Goal: Task Accomplishment & Management: Complete application form

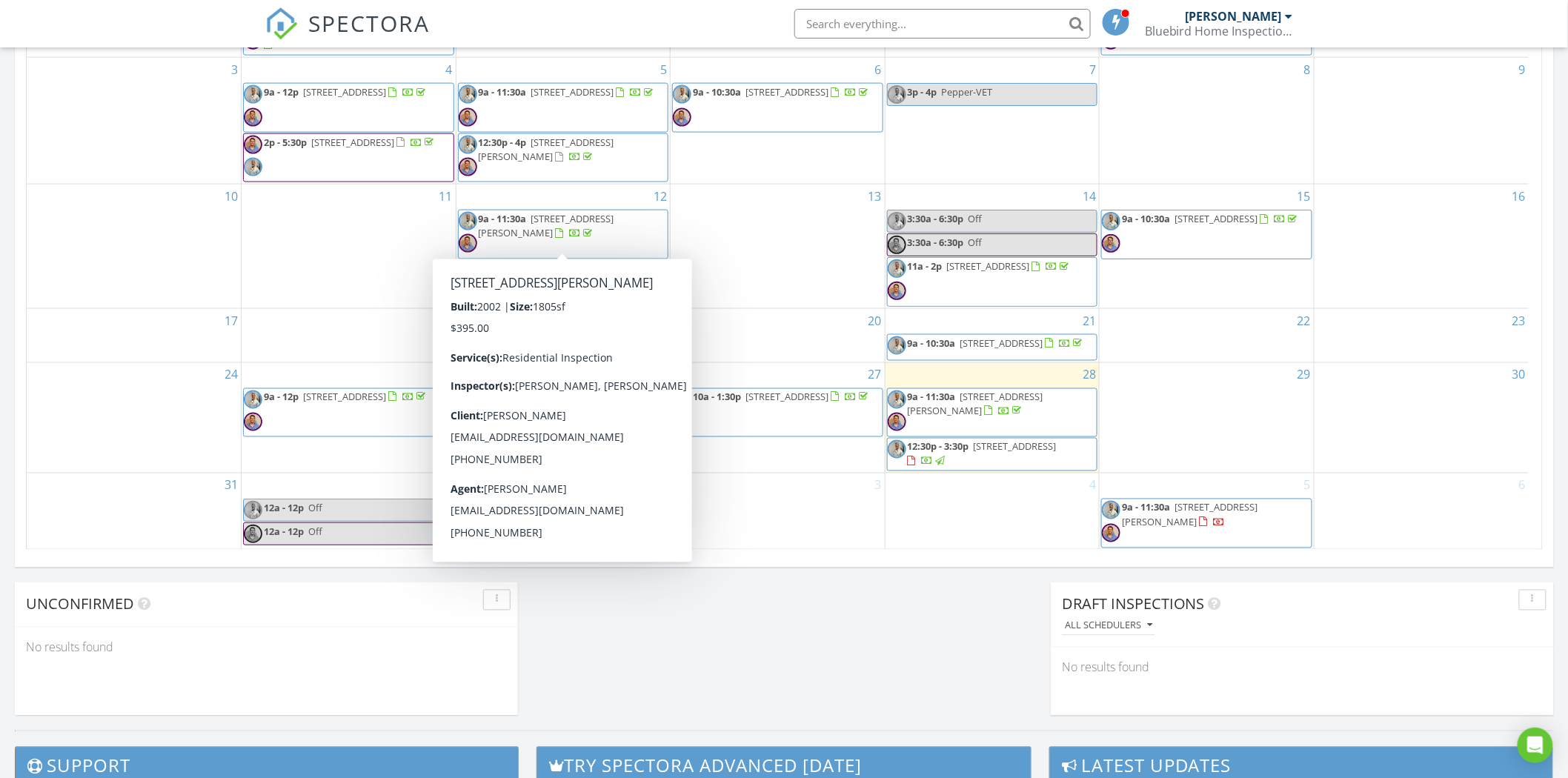
scroll to position [823, 0]
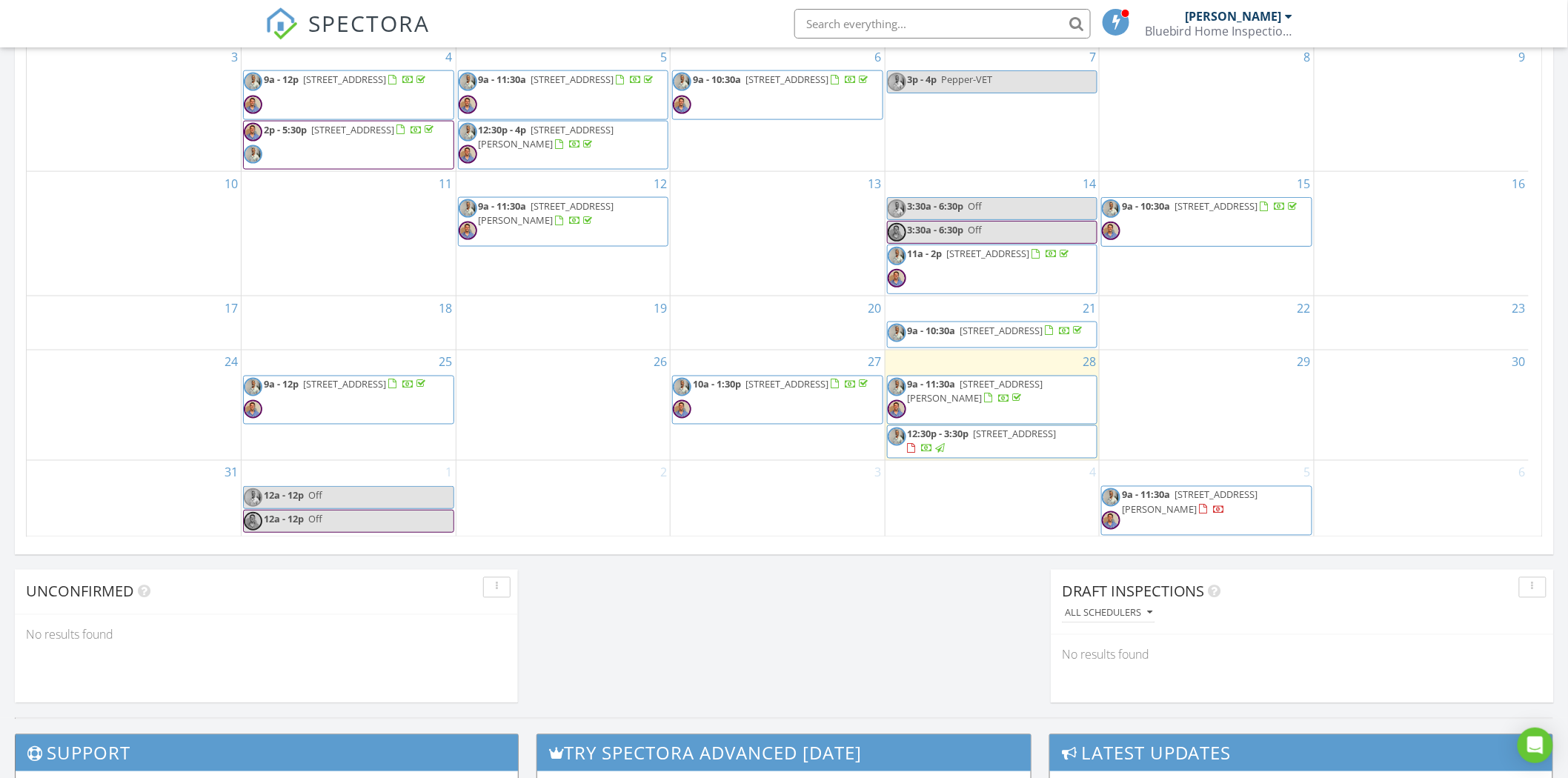
click at [704, 618] on div "Today All Inspectors 9:00 am 1500 St RT 13 N, St Johns, FL 32259 Jacob Williams…" at bounding box center [784, 43] width 1568 height 1349
click at [514, 478] on div "2" at bounding box center [563, 499] width 214 height 76
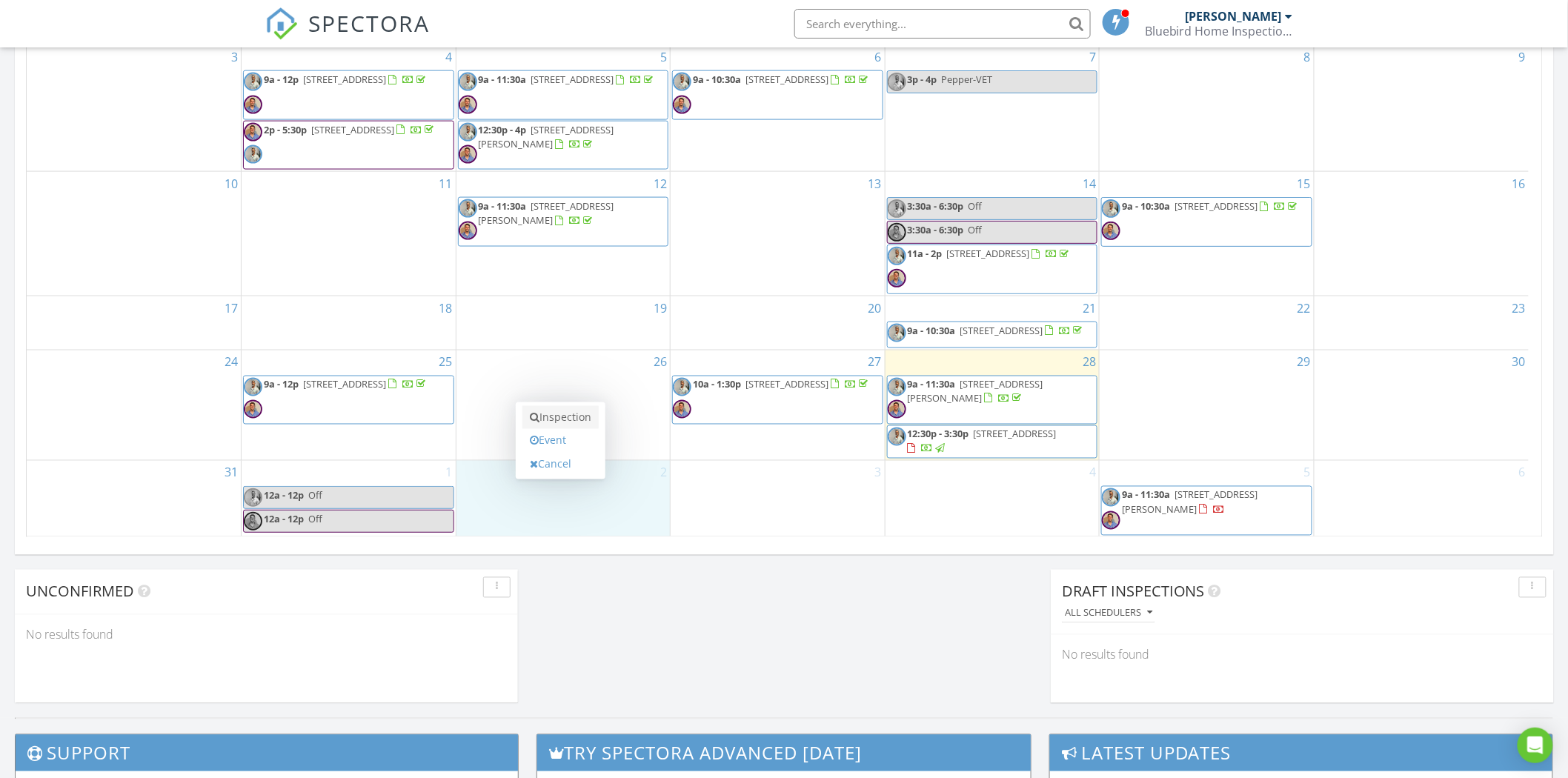
click at [550, 419] on link "Inspection" at bounding box center [561, 418] width 77 height 24
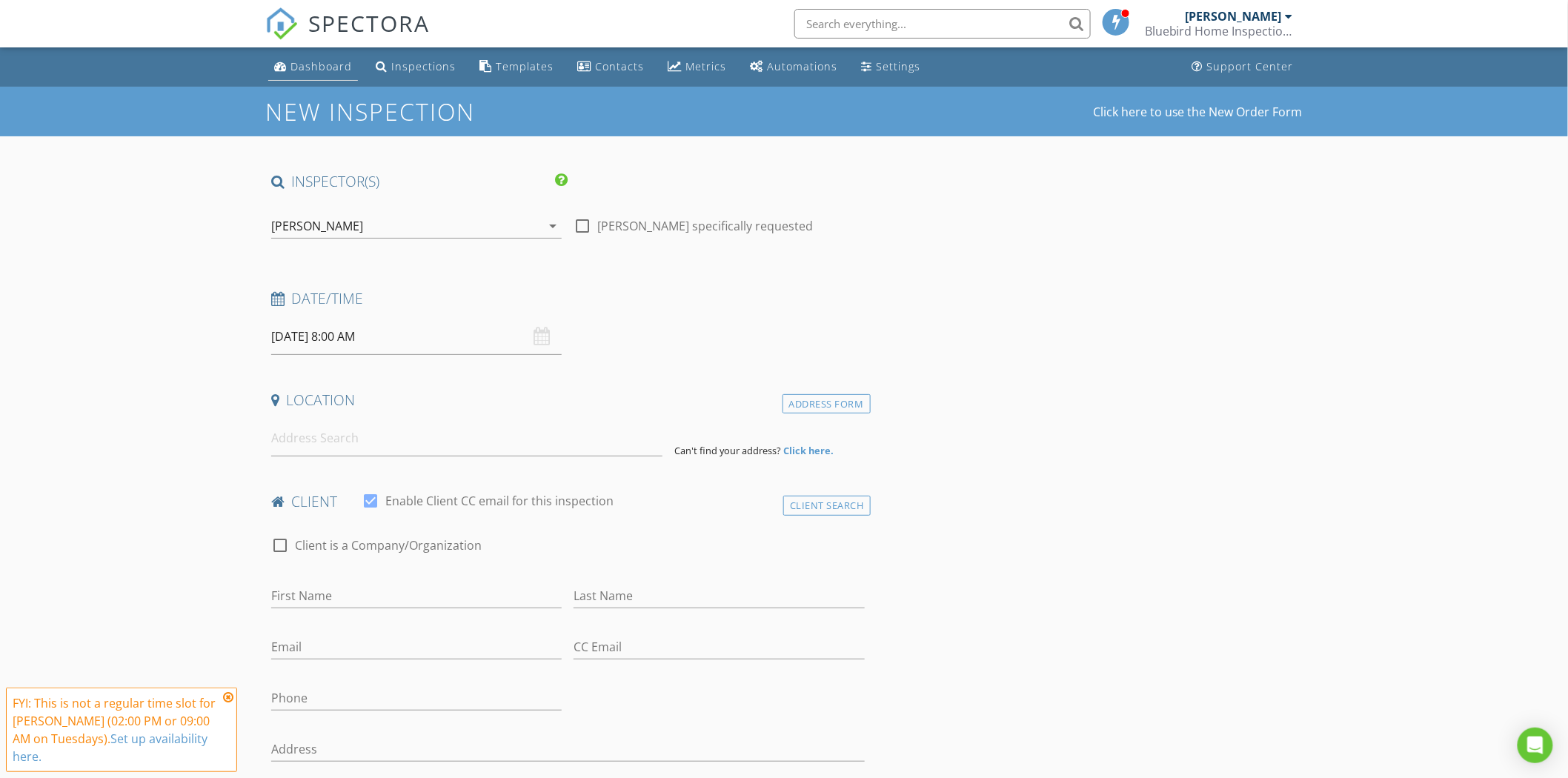
click at [329, 68] on div "Dashboard" at bounding box center [321, 66] width 61 height 14
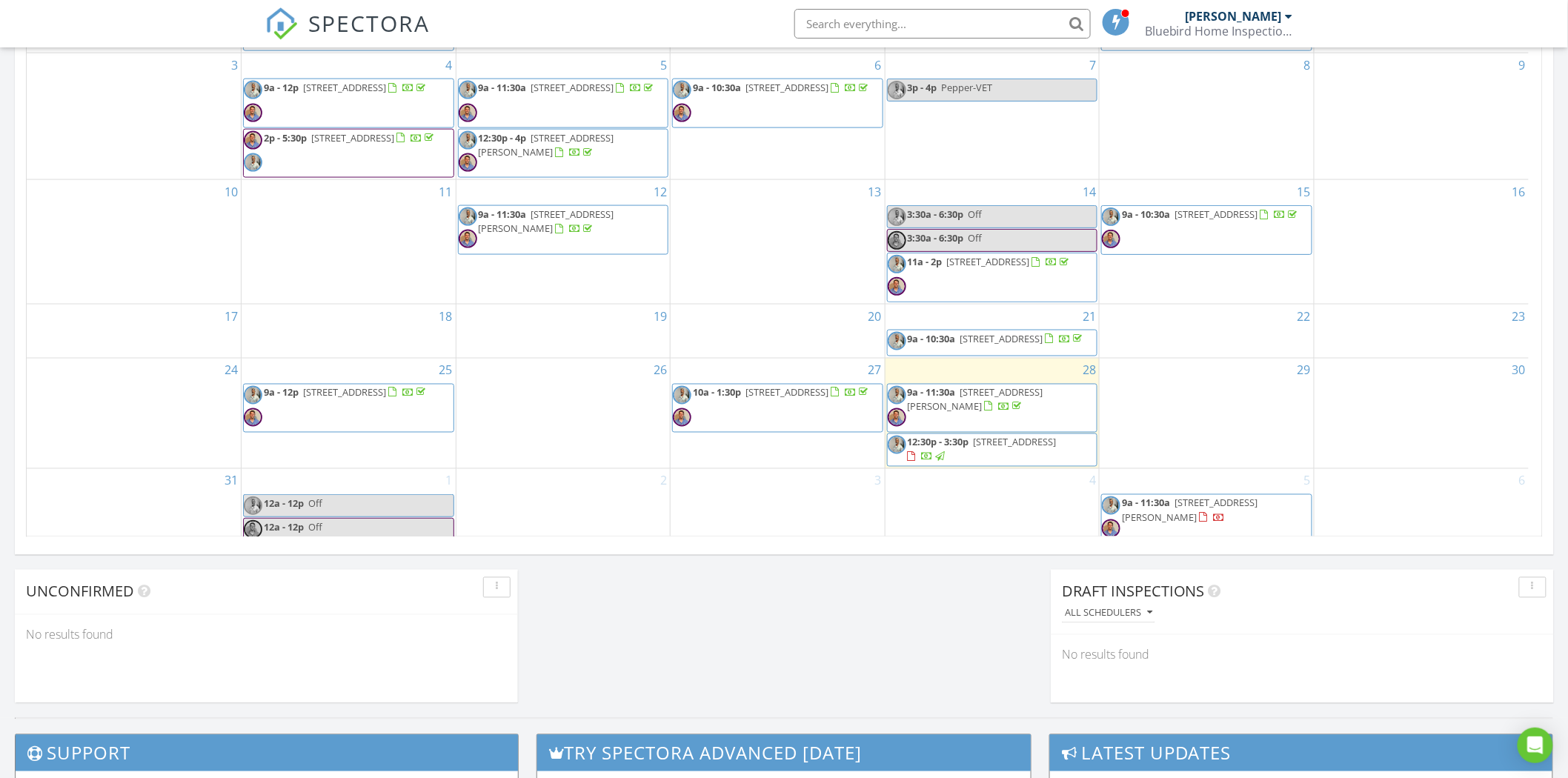
scroll to position [41, 0]
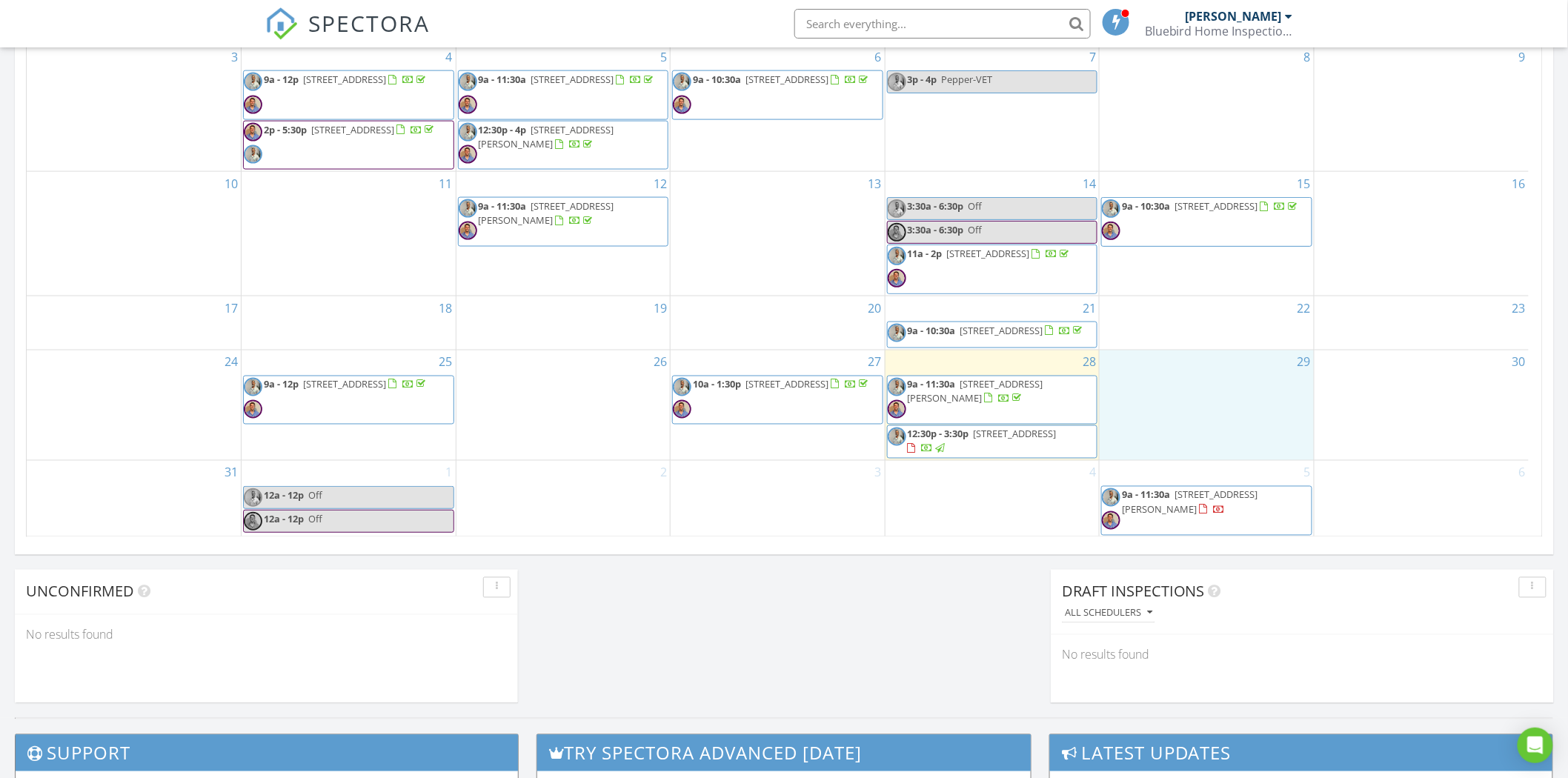
click at [1176, 366] on div "29" at bounding box center [1207, 405] width 214 height 110
click at [1192, 307] on link "Inspection" at bounding box center [1203, 305] width 77 height 24
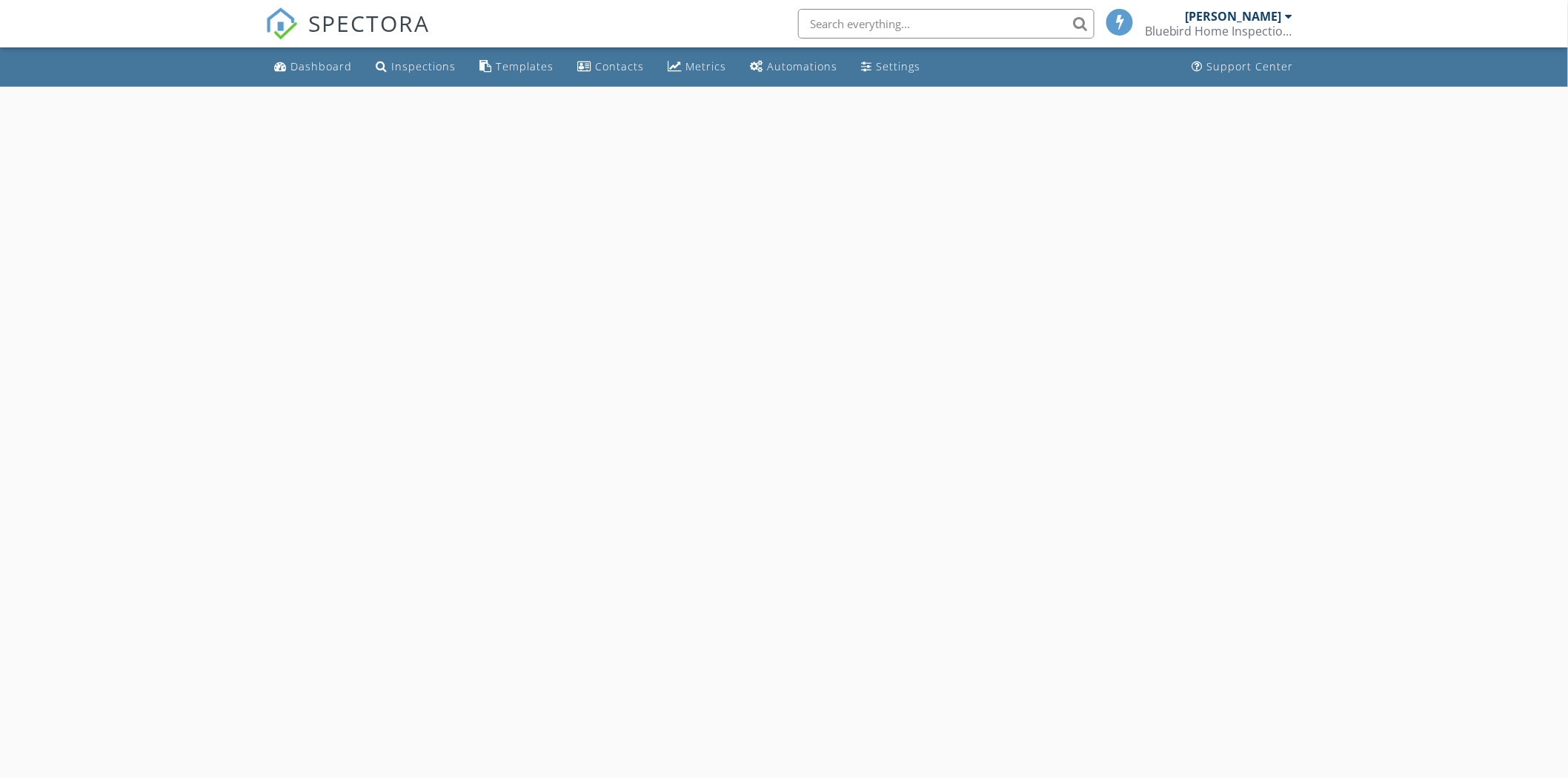
select select "7"
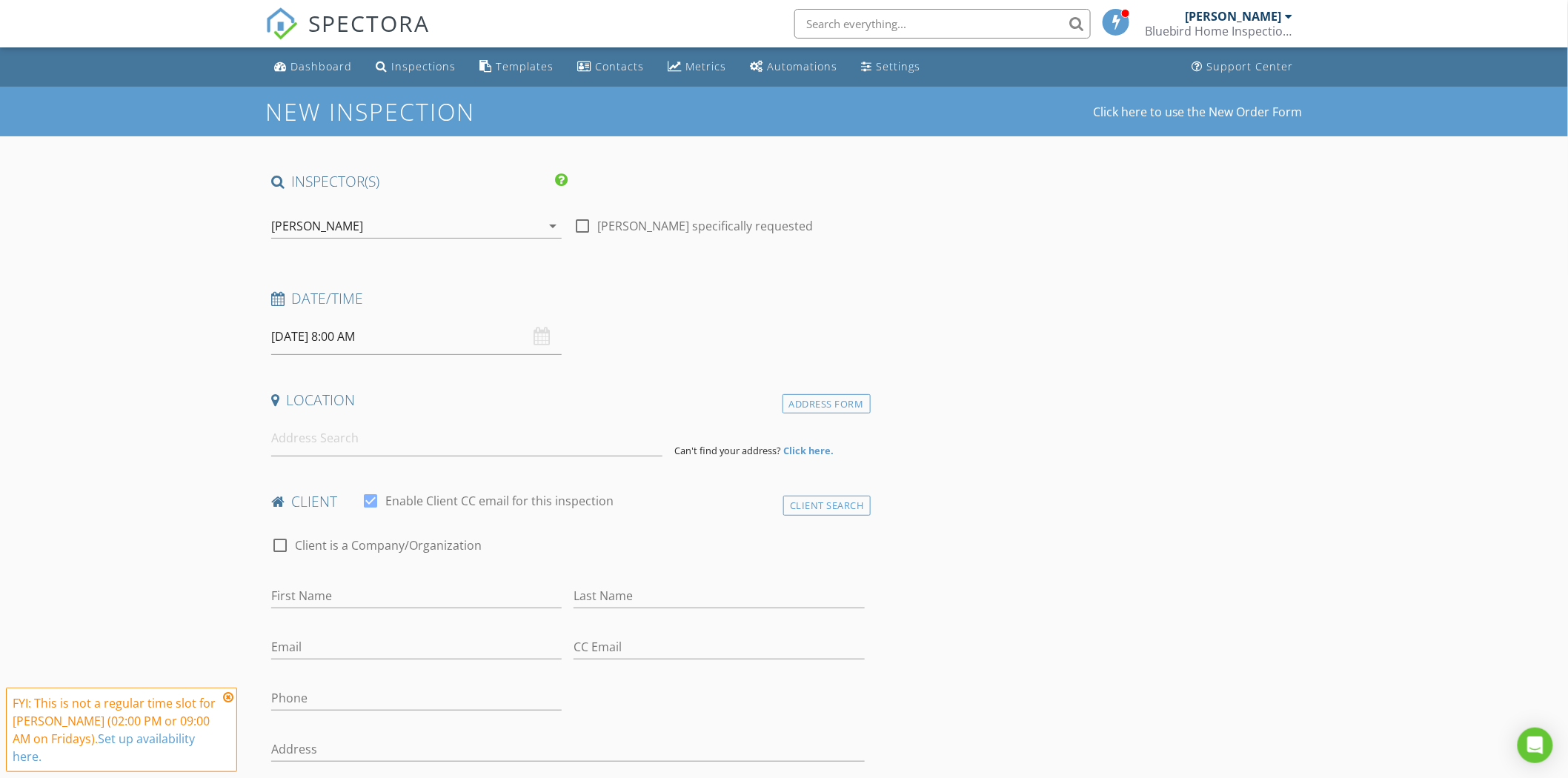
click at [351, 336] on input "08/29/2025 8:00 AM" at bounding box center [416, 337] width 290 height 37
type input "09"
type input "08/29/2025 9:00 AM"
click at [358, 581] on span at bounding box center [357, 583] width 10 height 15
click at [550, 221] on icon "arrow_drop_down" at bounding box center [553, 226] width 18 height 18
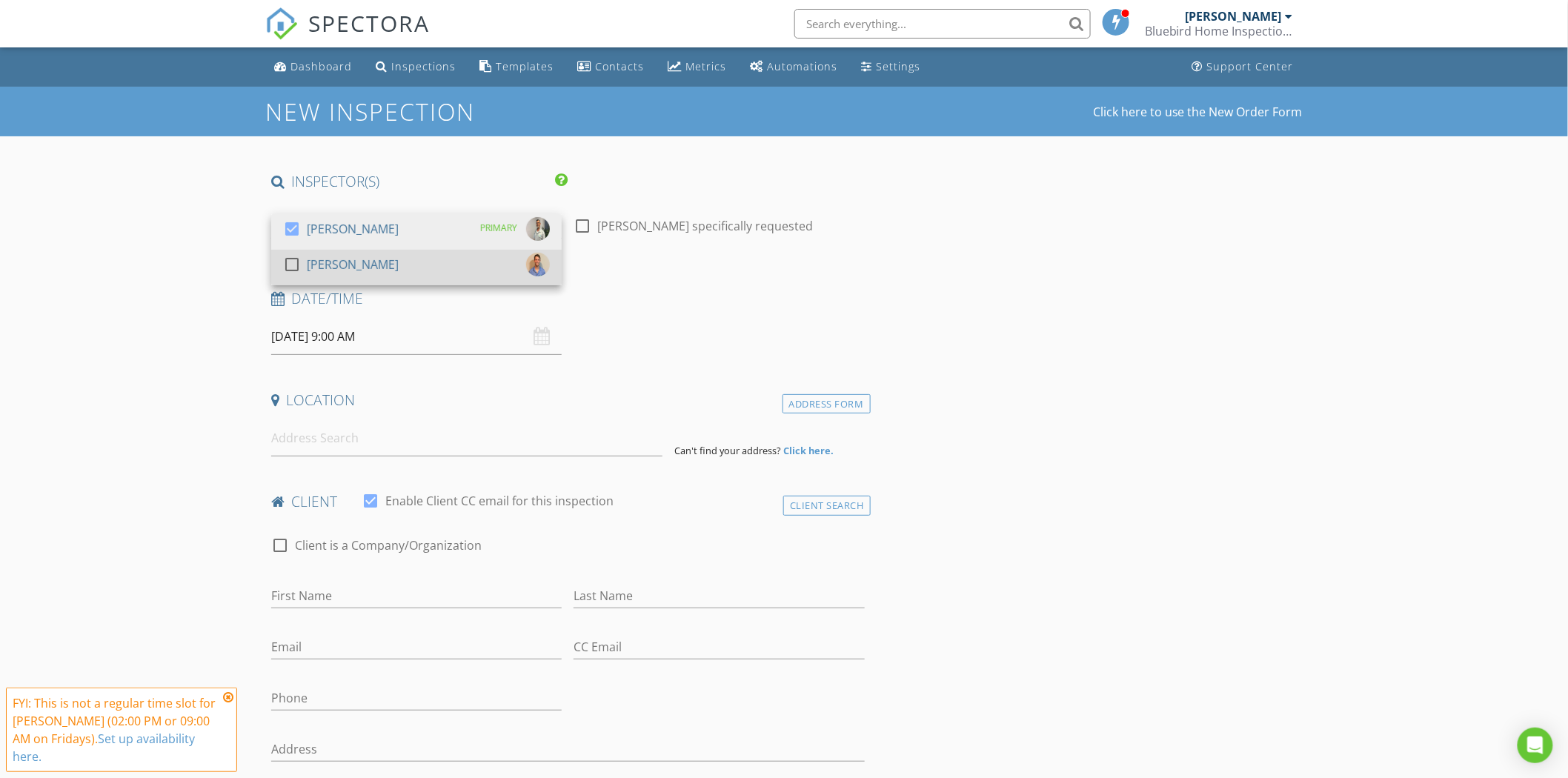
click at [293, 267] on div at bounding box center [292, 265] width 26 height 26
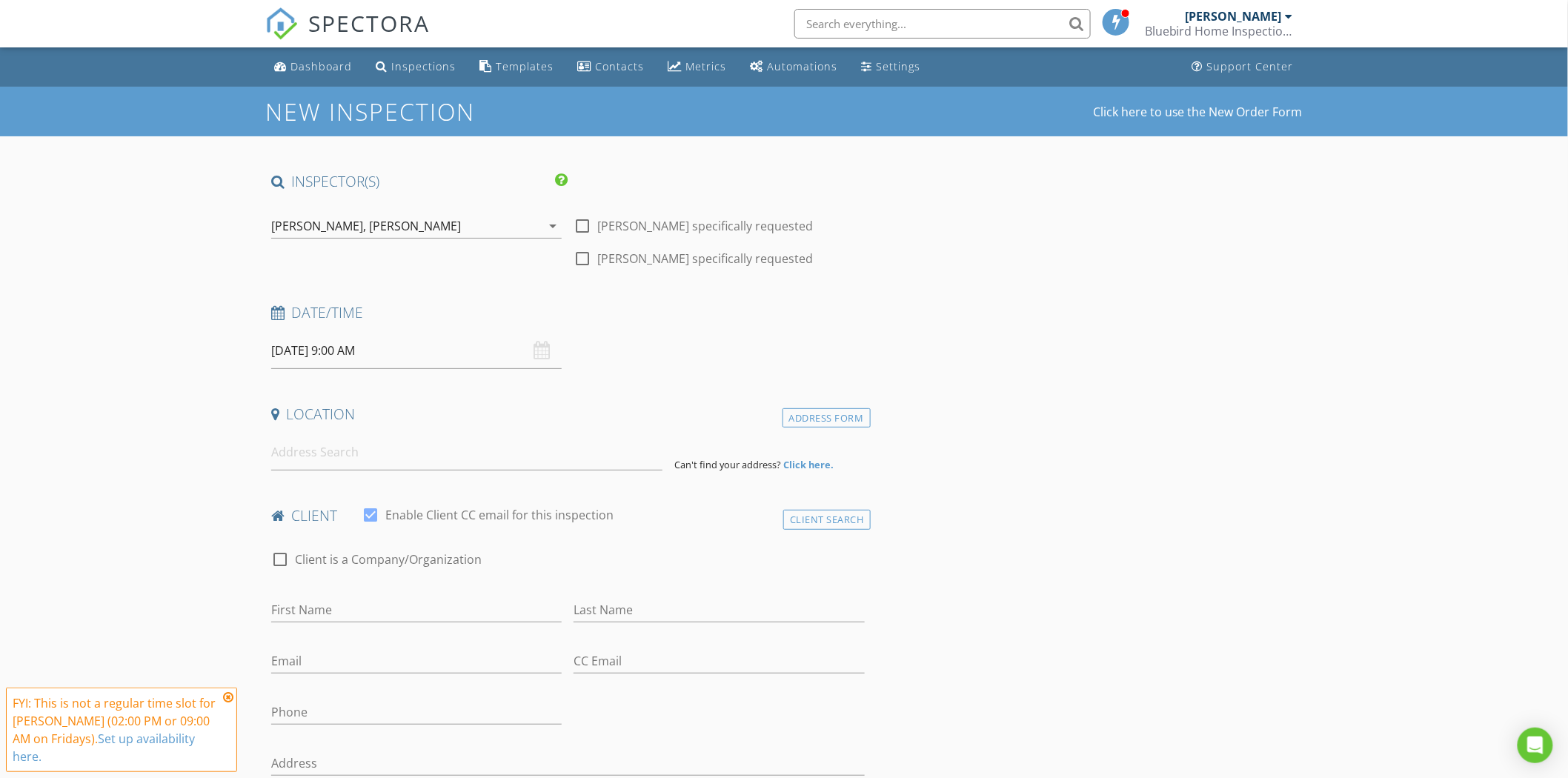
click at [231, 699] on icon at bounding box center [228, 697] width 10 height 12
click at [290, 464] on input at bounding box center [467, 452] width 392 height 37
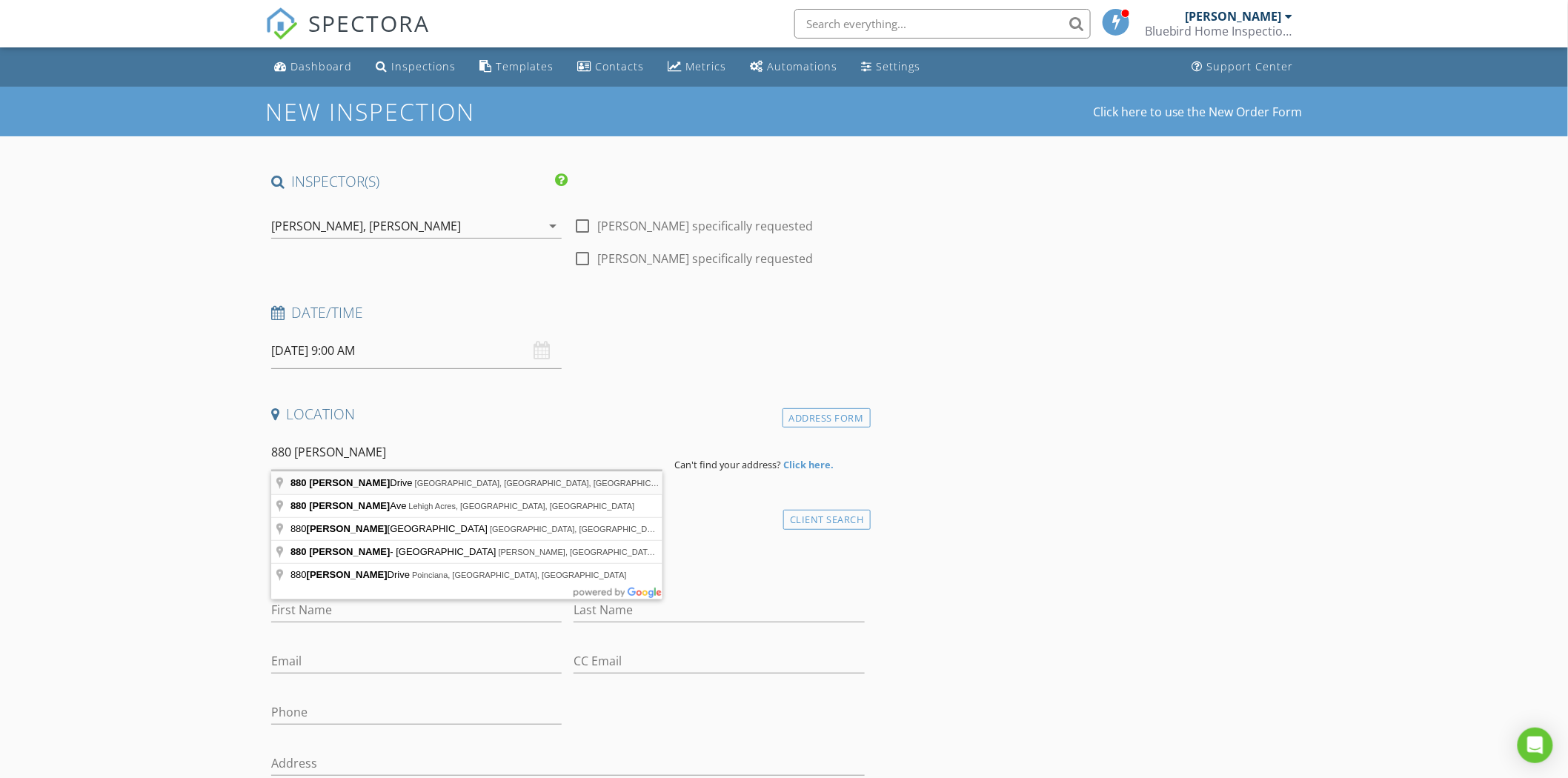
type input "880 Alcala Drive, St. Augustine, FL, USA"
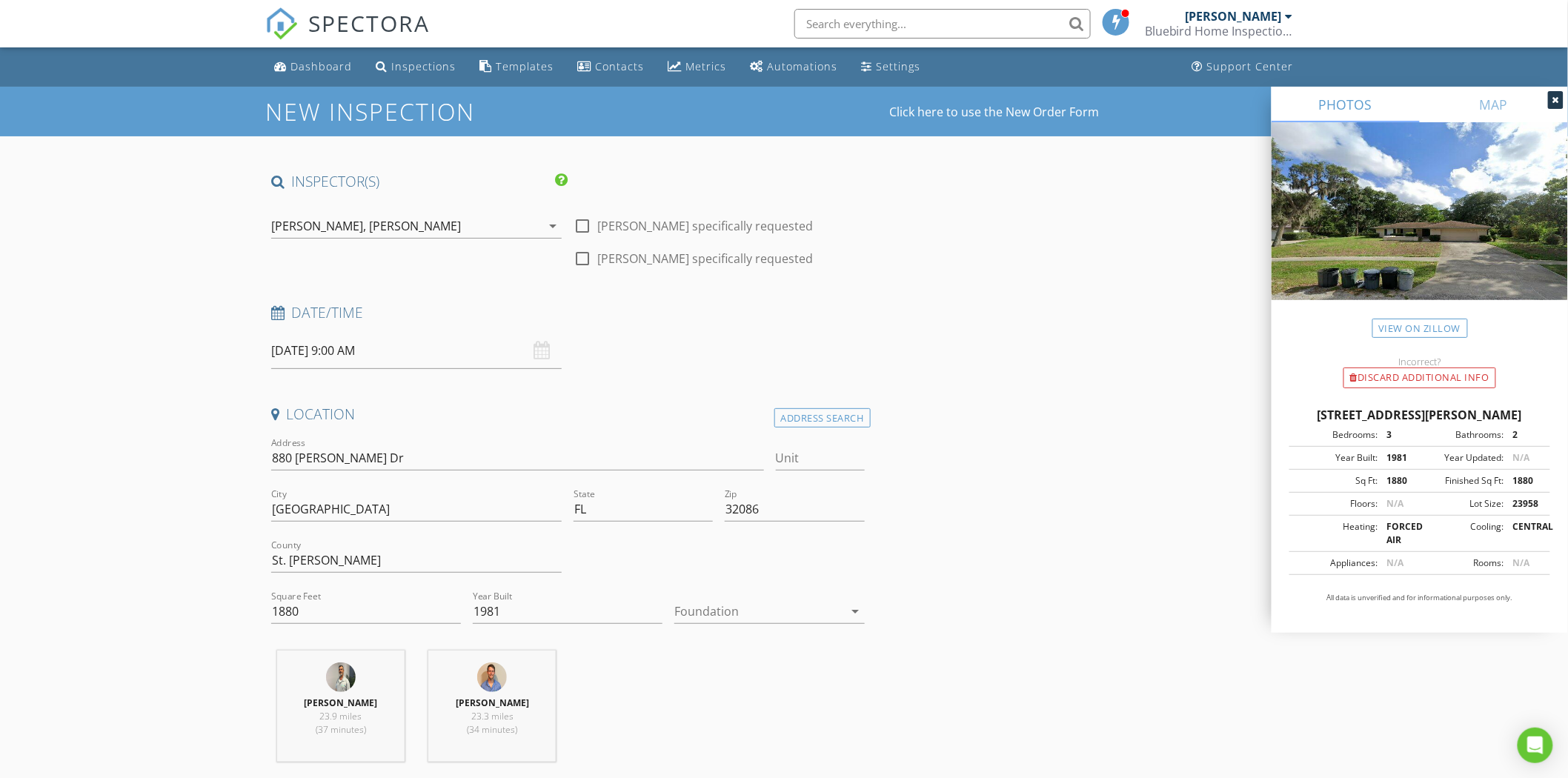
click at [854, 610] on icon "arrow_drop_down" at bounding box center [856, 611] width 18 height 18
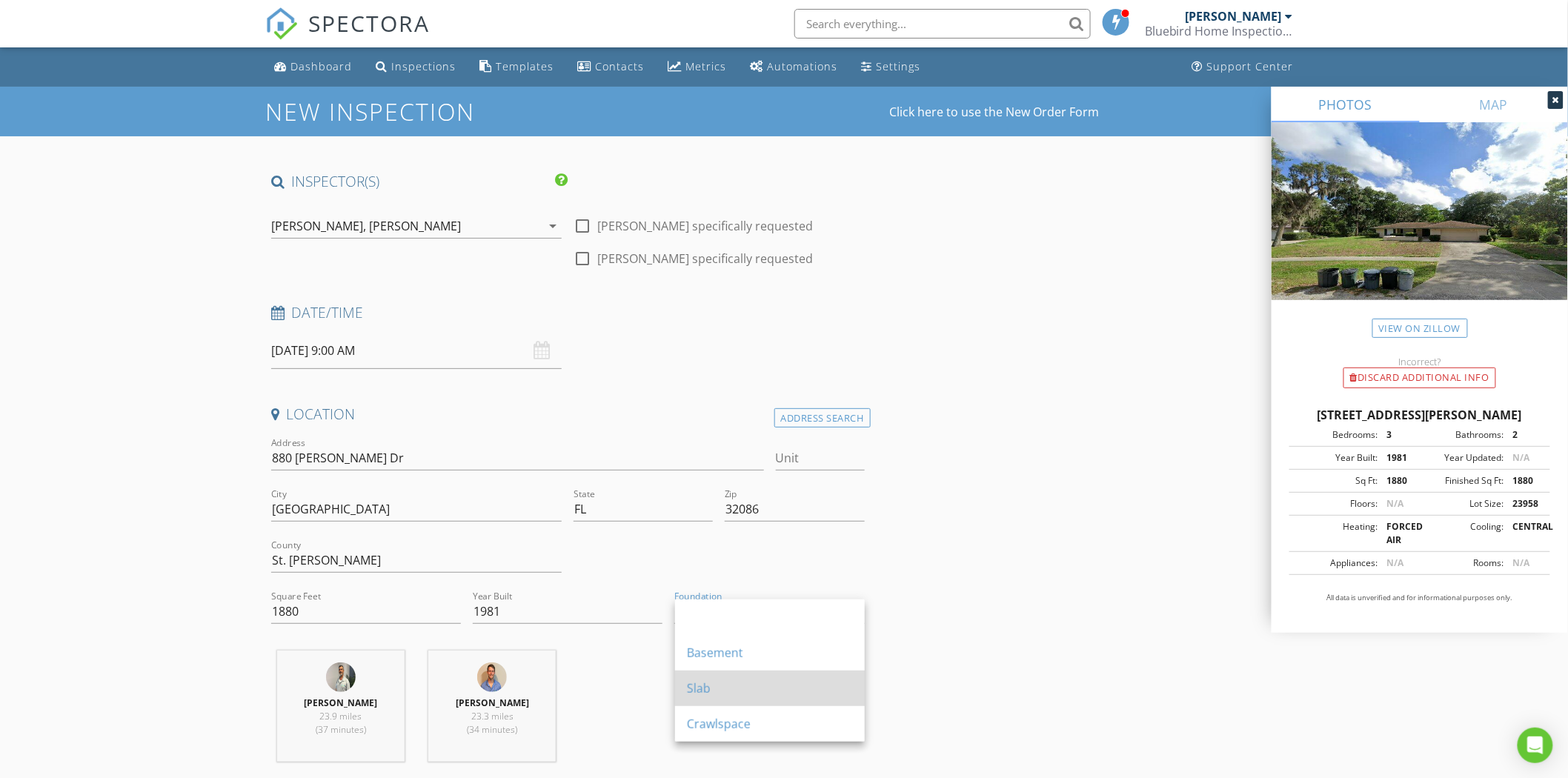
click at [763, 674] on div "Slab" at bounding box center [770, 689] width 166 height 36
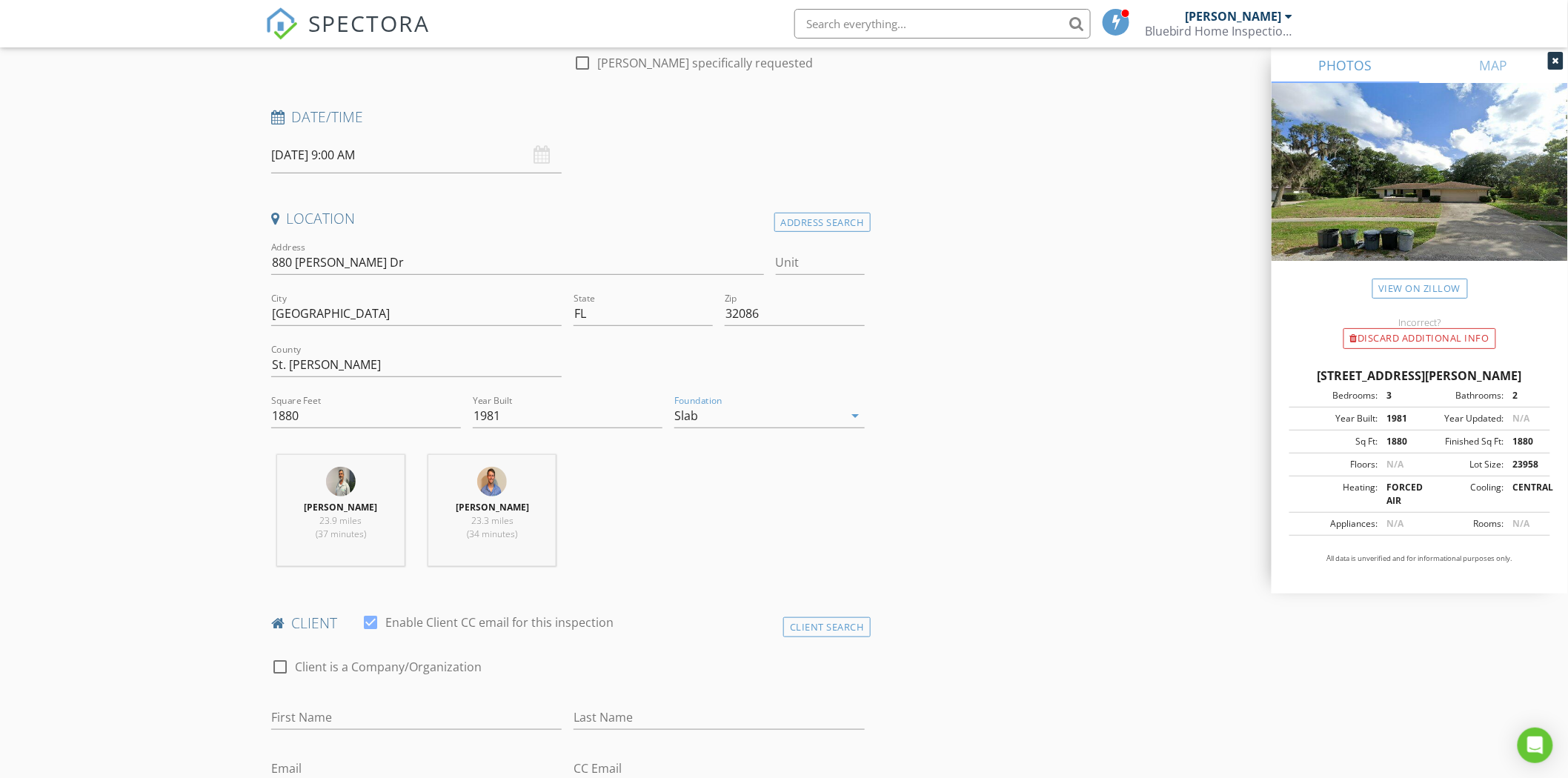
scroll to position [247, 0]
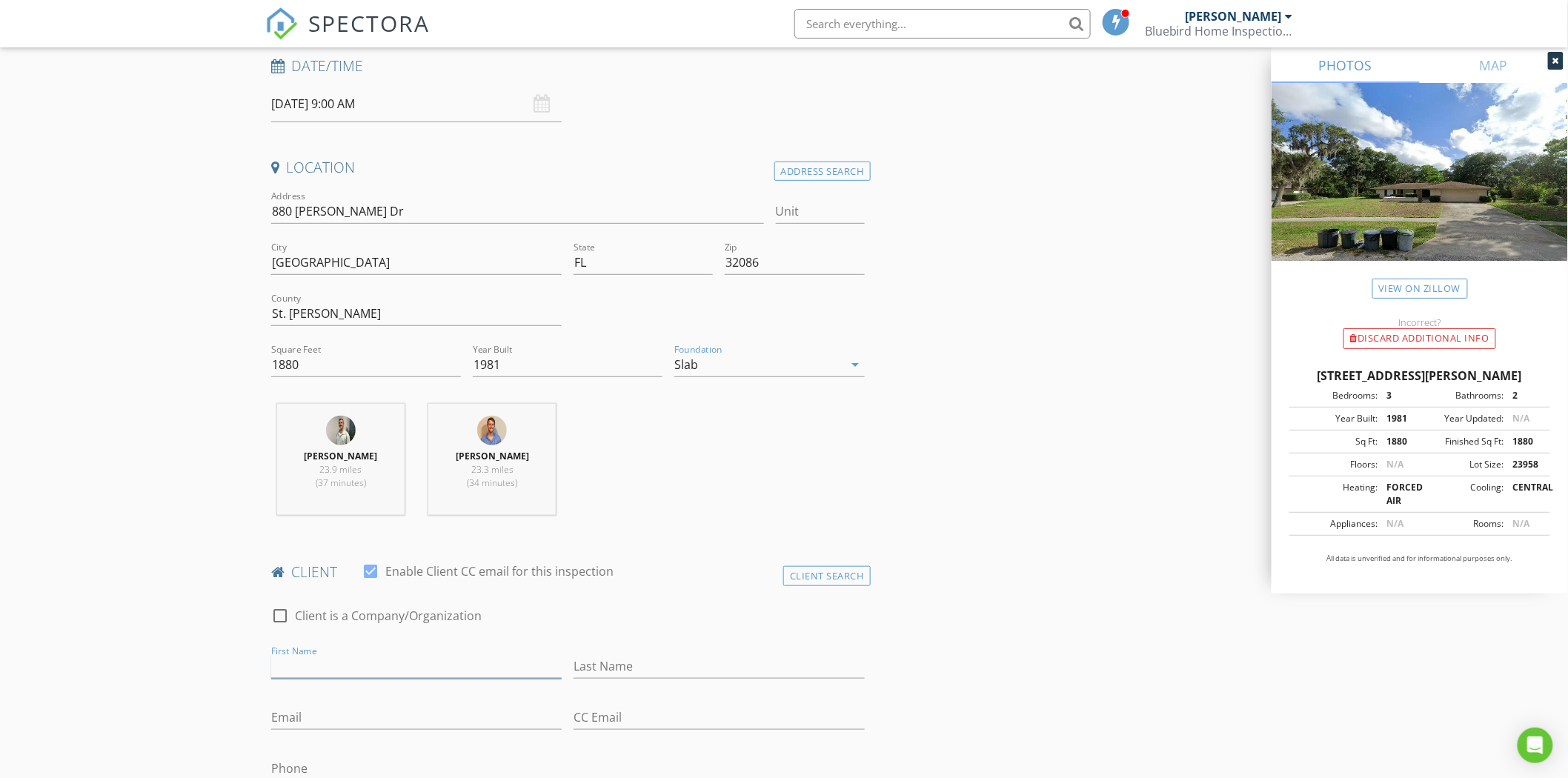
click at [297, 668] on input "First Name" at bounding box center [416, 666] width 290 height 25
type input "Mike"
type input "Williamson"
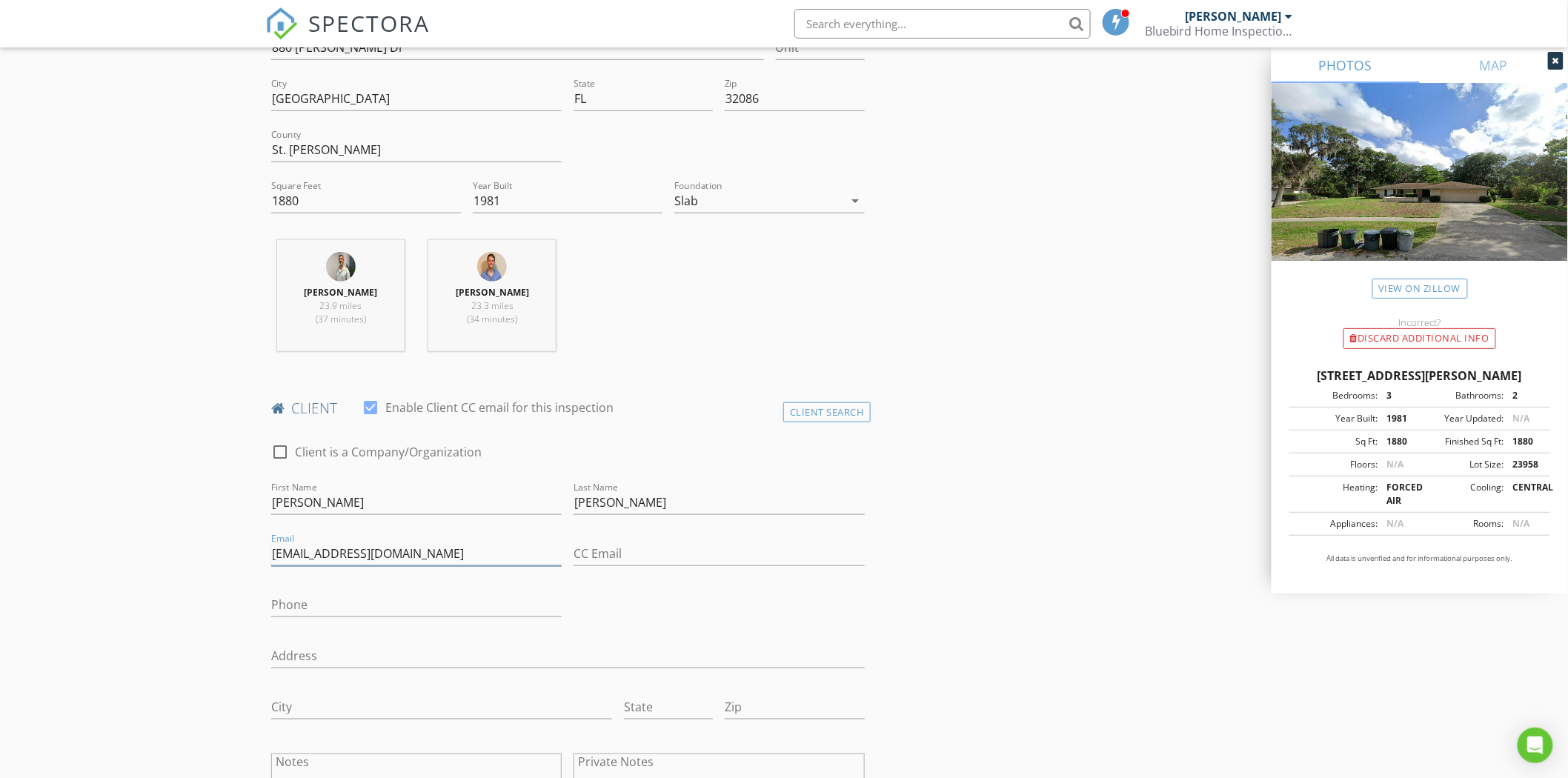
scroll to position [412, 0]
type input "[EMAIL_ADDRESS][DOMAIN_NAME]"
click at [300, 604] on input "Phone" at bounding box center [416, 604] width 290 height 25
type input "404-626-7518"
click at [294, 646] on input "Address" at bounding box center [568, 655] width 593 height 25
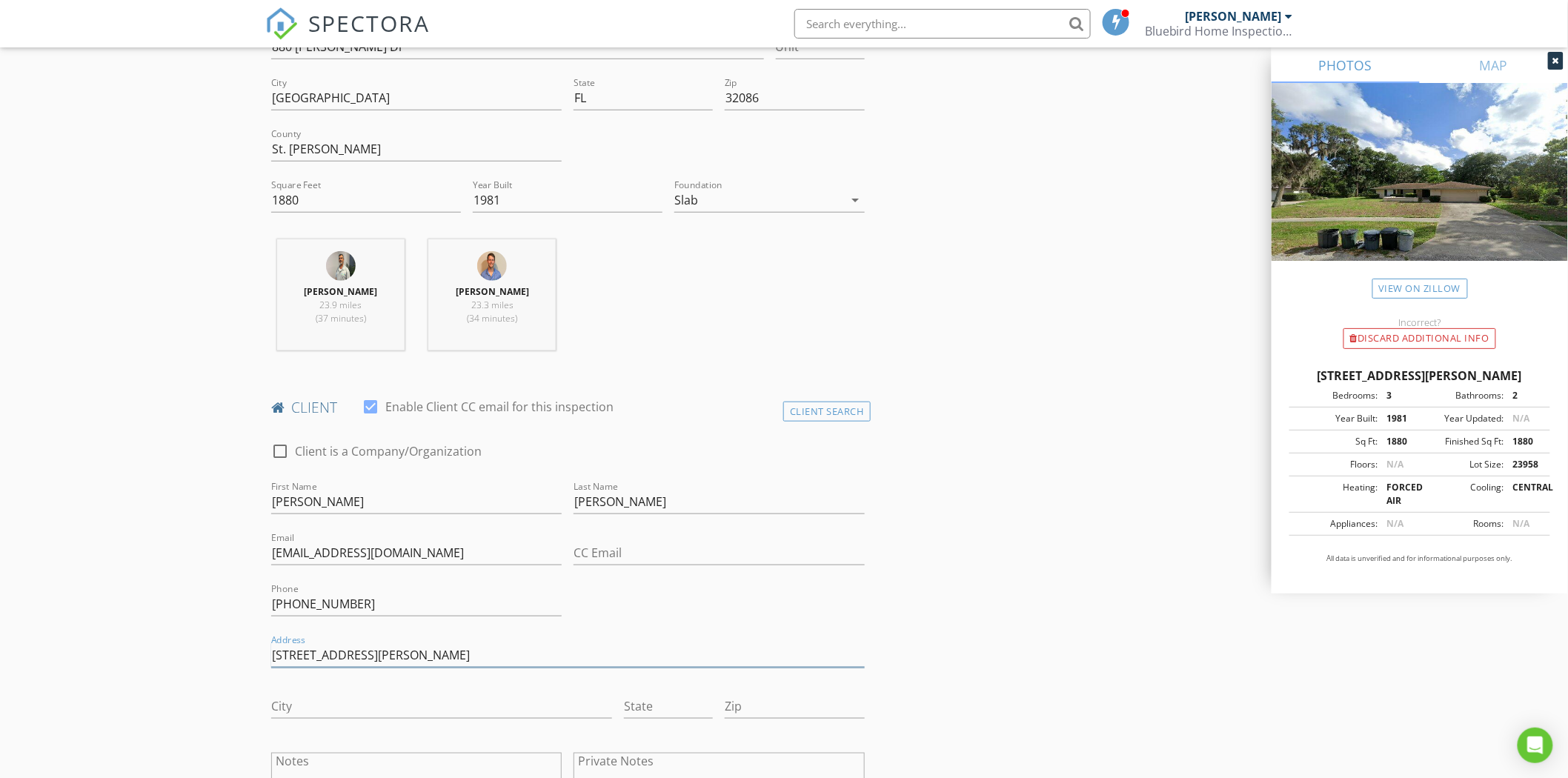
type input "880 Alcala Drive"
type input "St Augustine"
type input "FL"
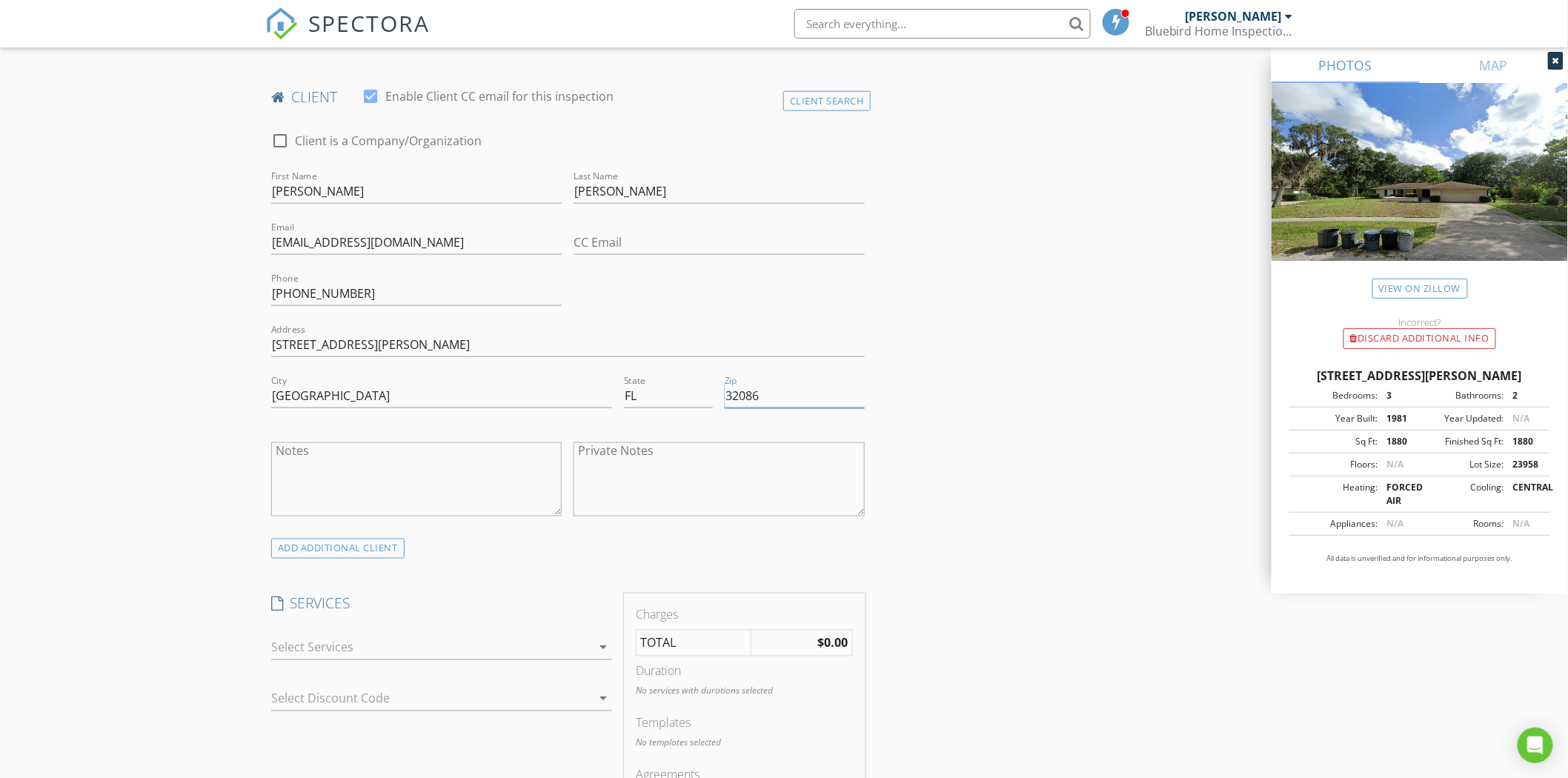
scroll to position [823, 0]
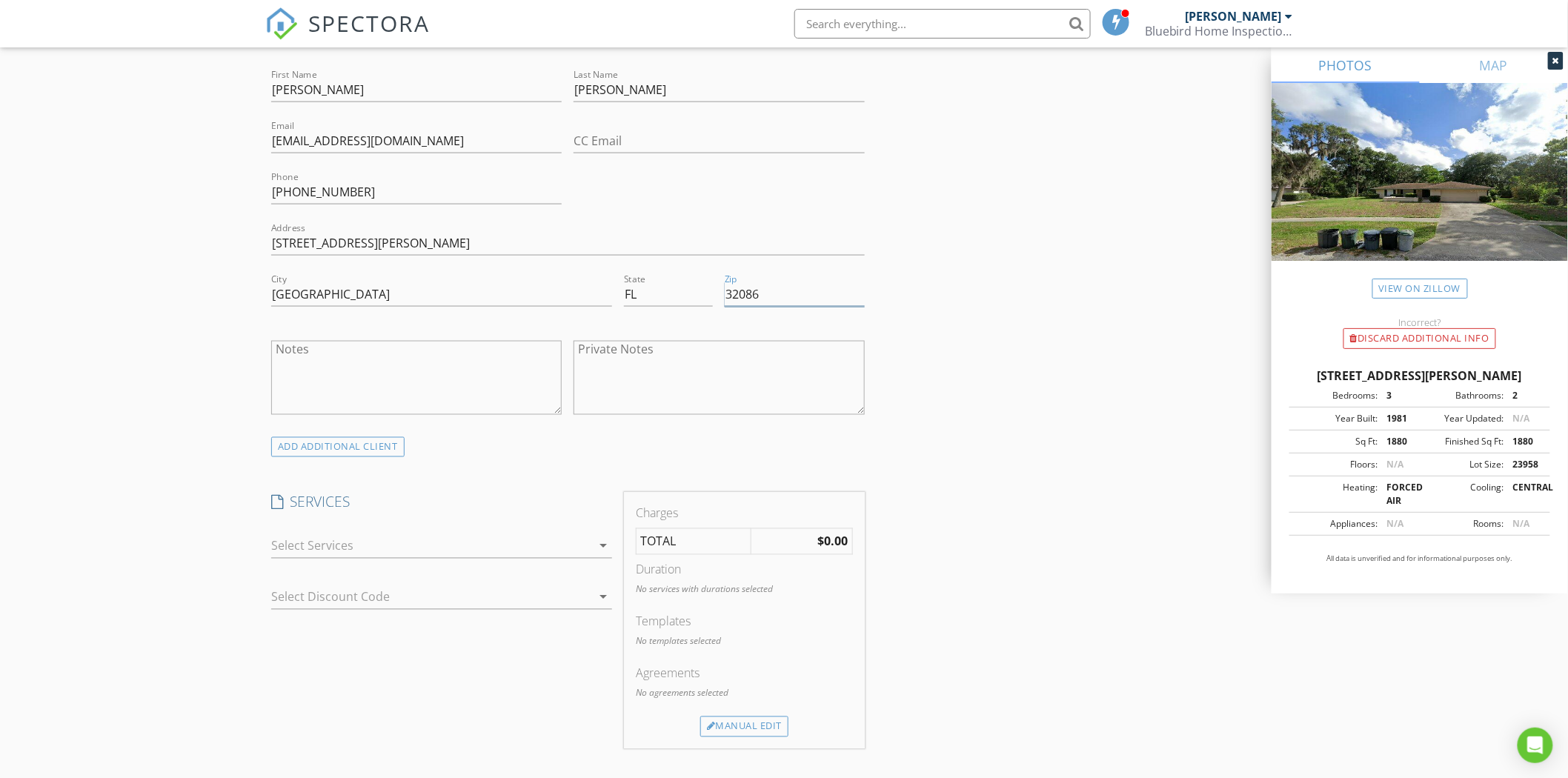
type input "32086"
click at [603, 546] on icon "arrow_drop_down" at bounding box center [603, 547] width 18 height 18
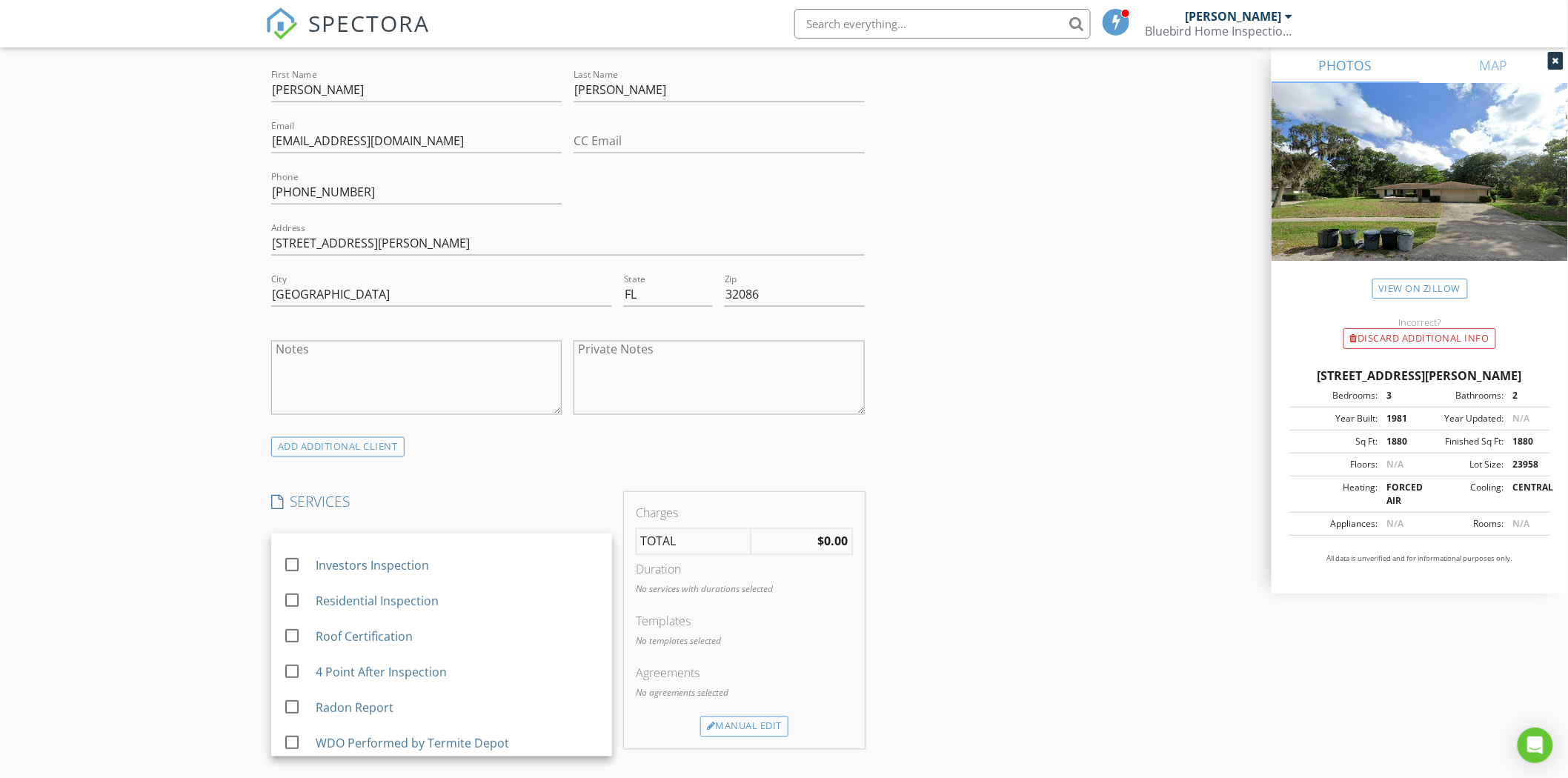
scroll to position [412, 0]
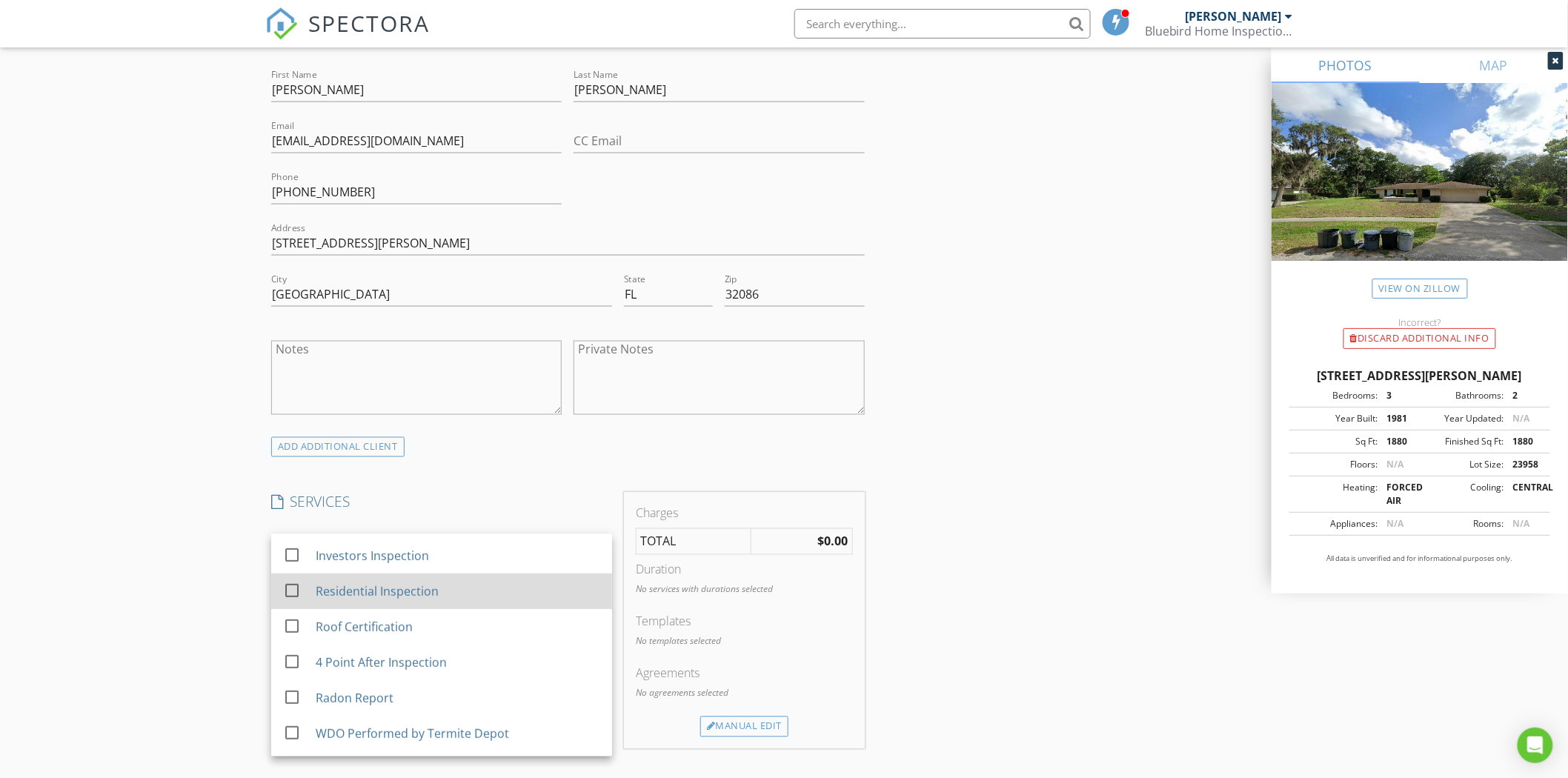
click at [294, 603] on div at bounding box center [292, 591] width 26 height 26
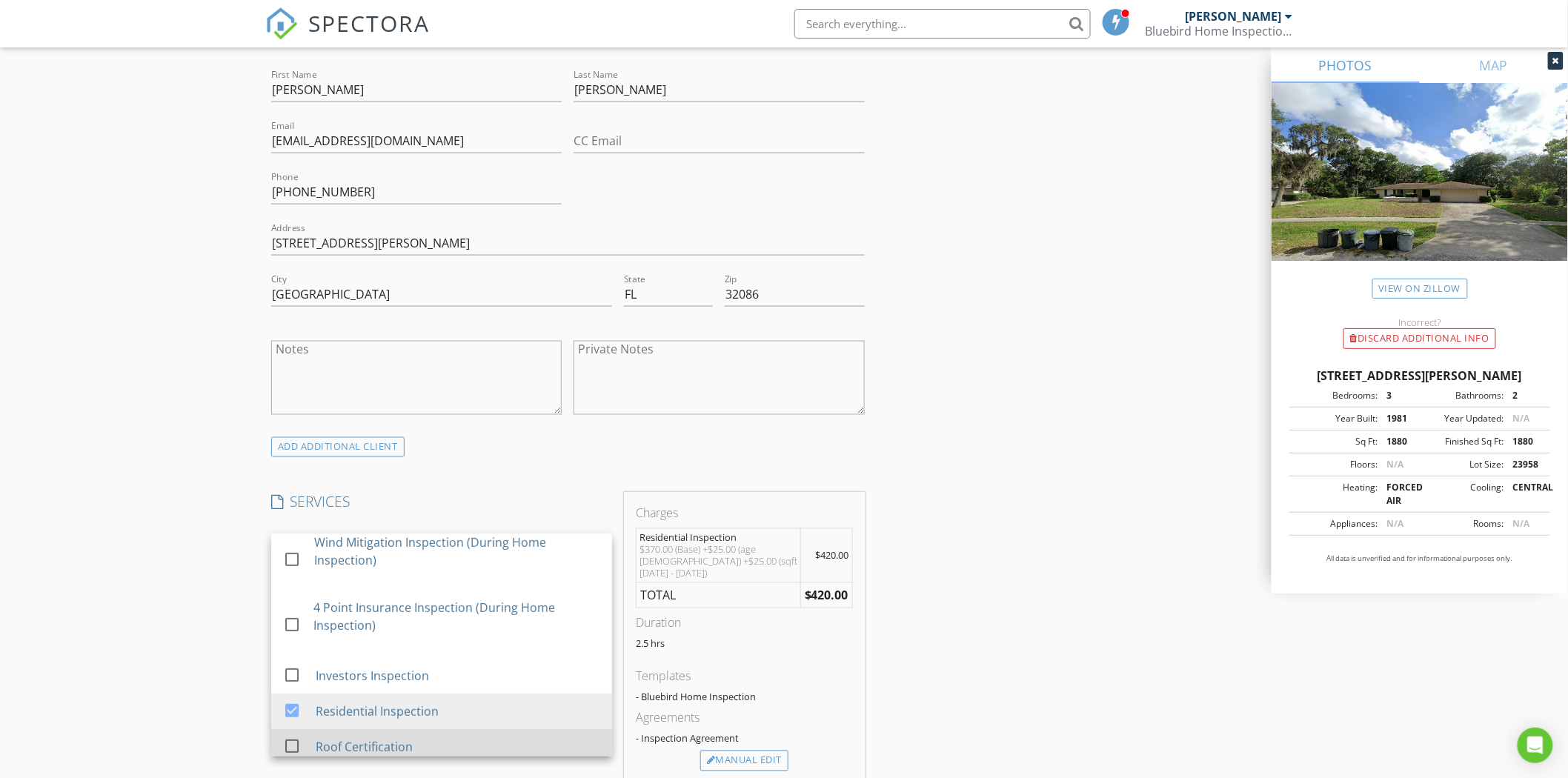
scroll to position [247, 0]
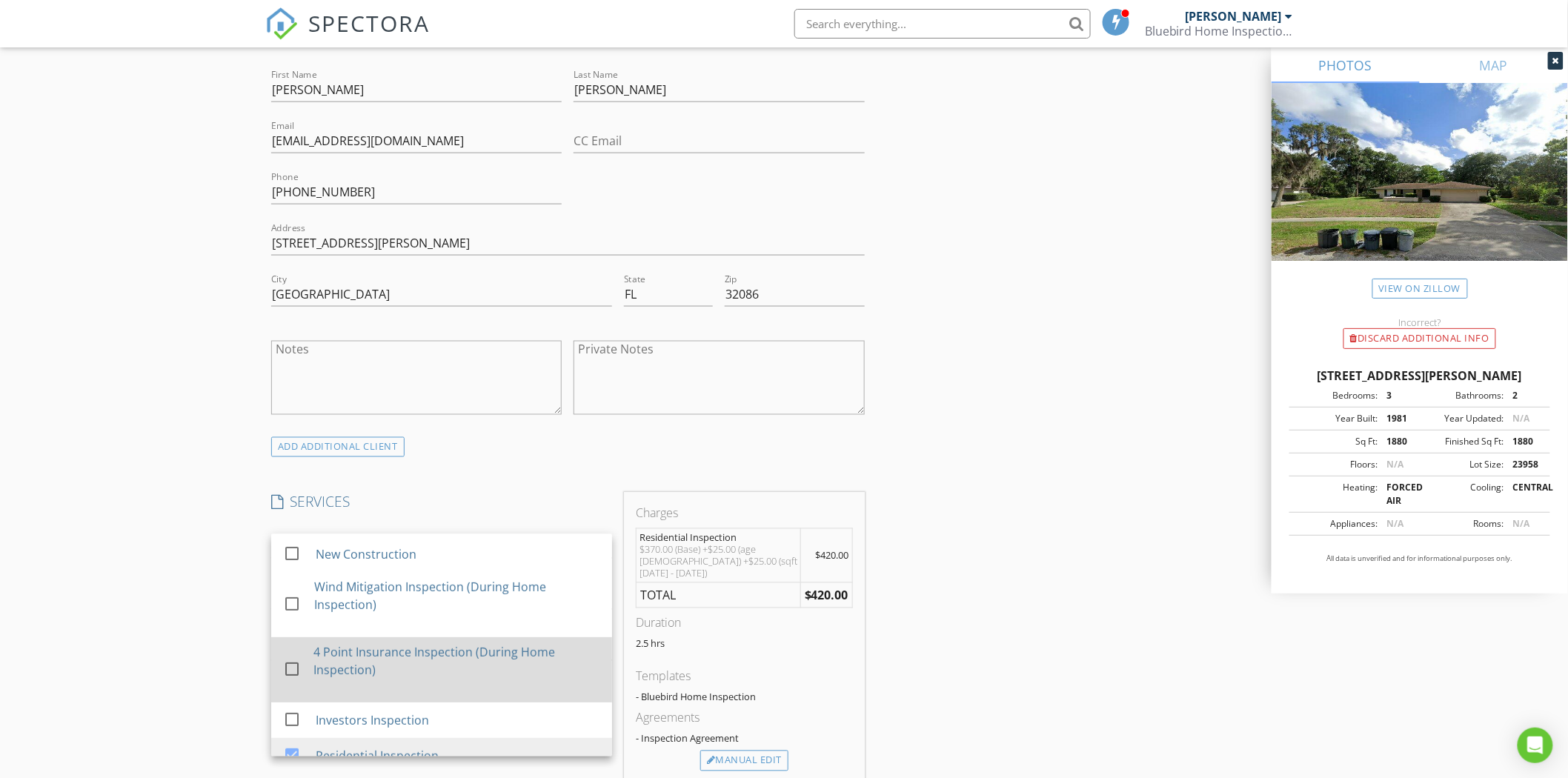
click at [290, 680] on div at bounding box center [292, 669] width 26 height 26
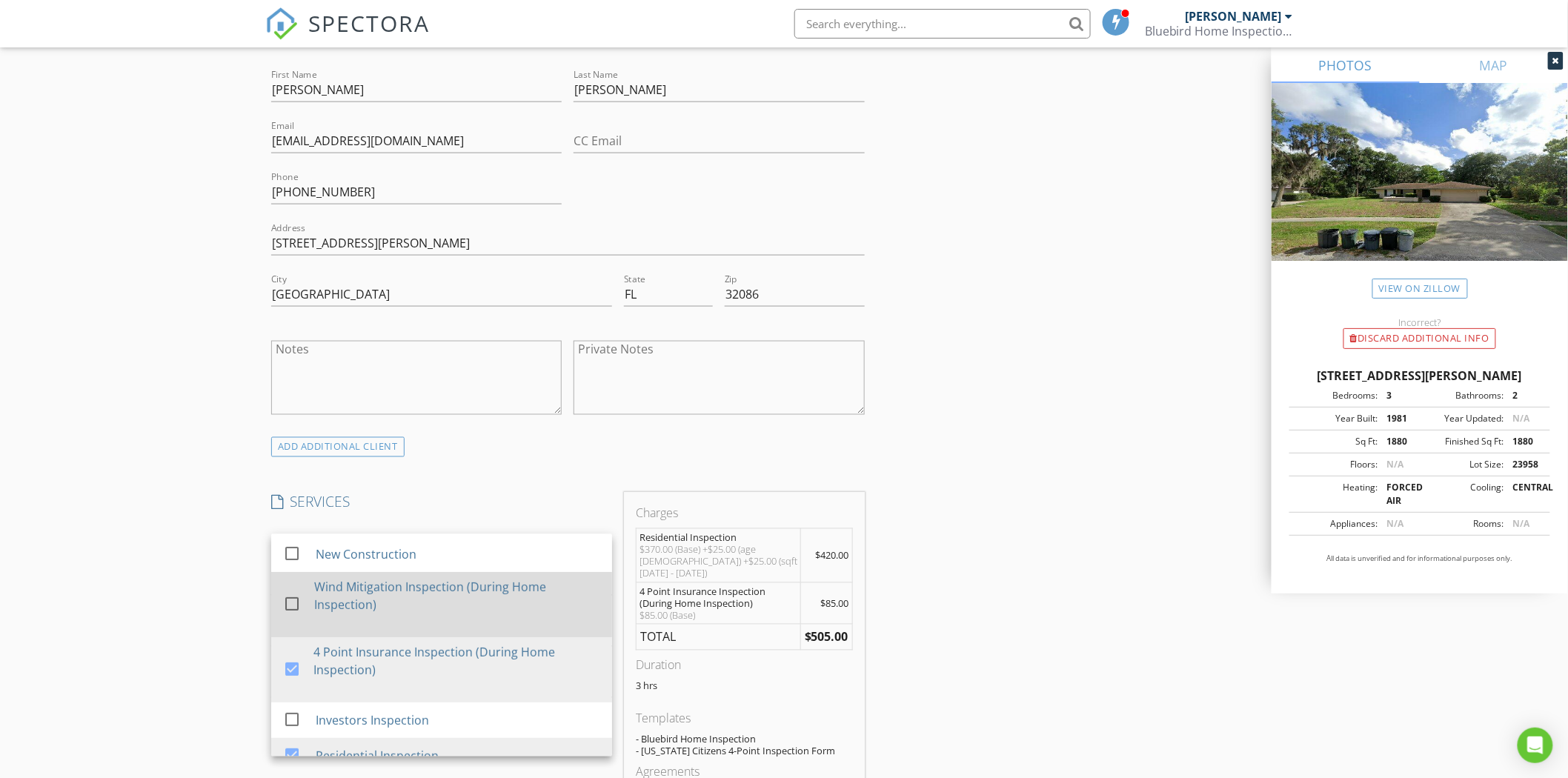
click at [294, 617] on div at bounding box center [292, 604] width 26 height 26
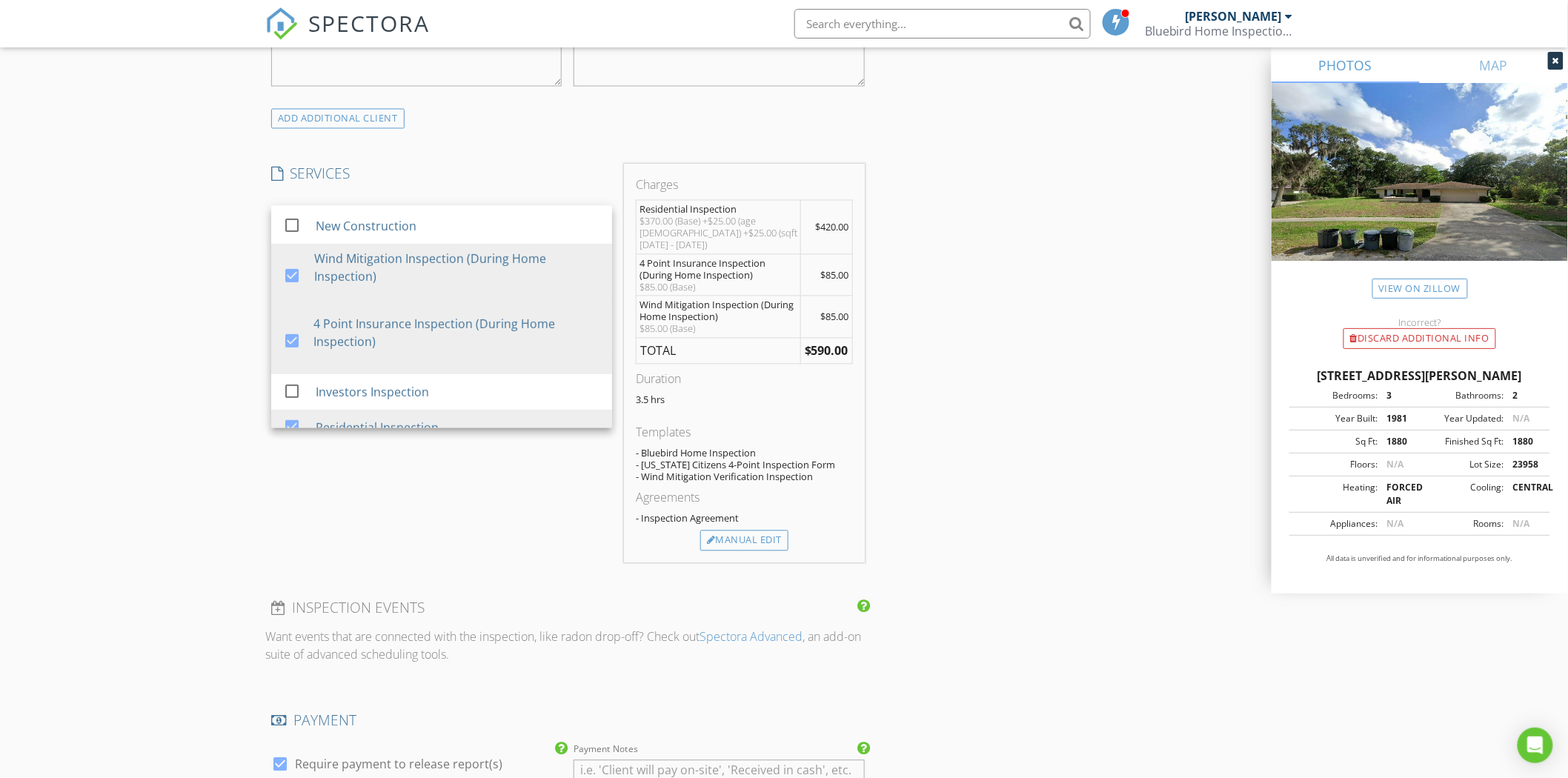
scroll to position [1153, 0]
click at [739, 530] on div "Manual Edit" at bounding box center [744, 540] width 89 height 21
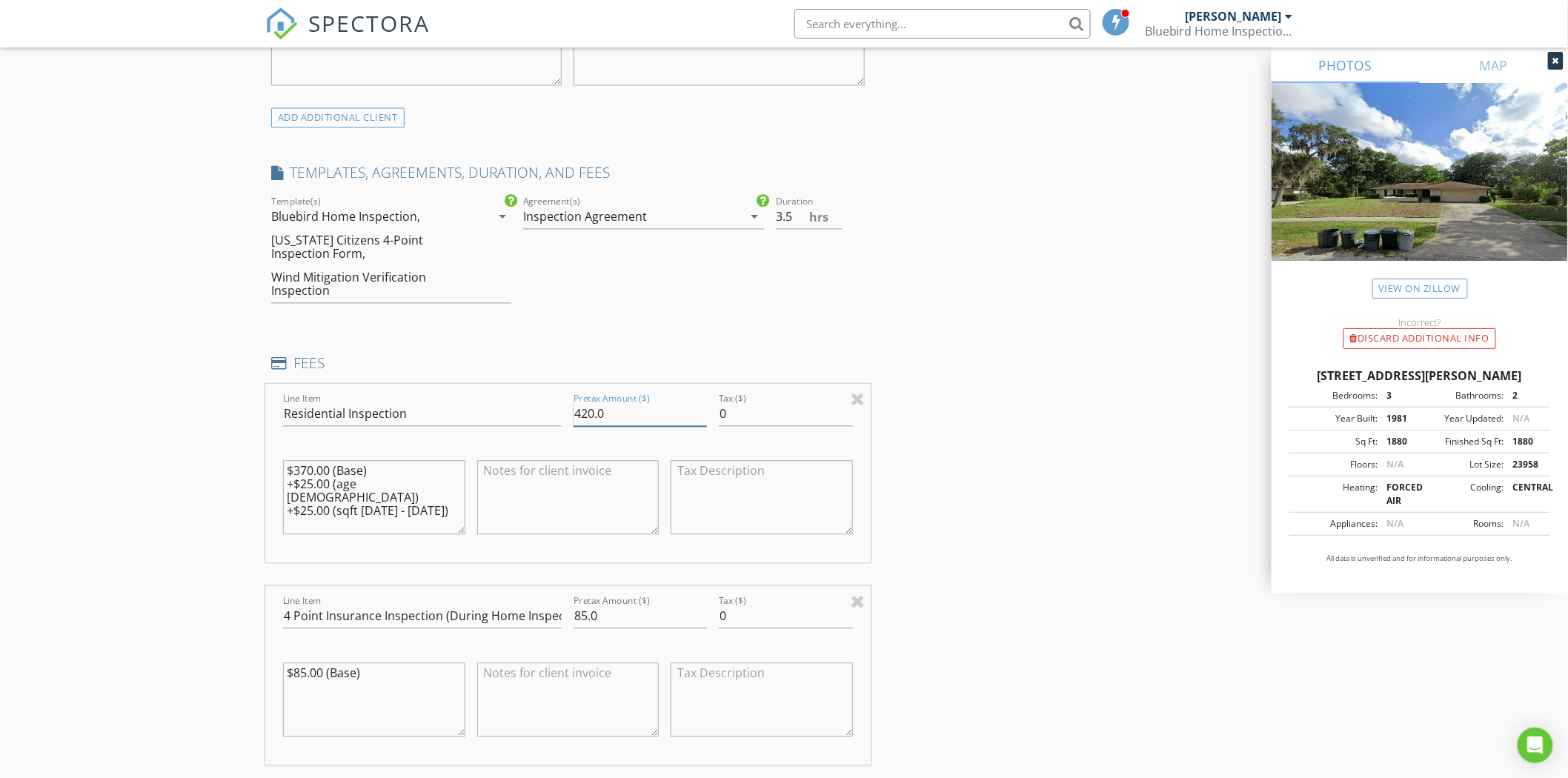
drag, startPoint x: 591, startPoint y: 416, endPoint x: 575, endPoint y: 417, distance: 16.0
click at [575, 417] on input "420.0" at bounding box center [640, 414] width 133 height 25
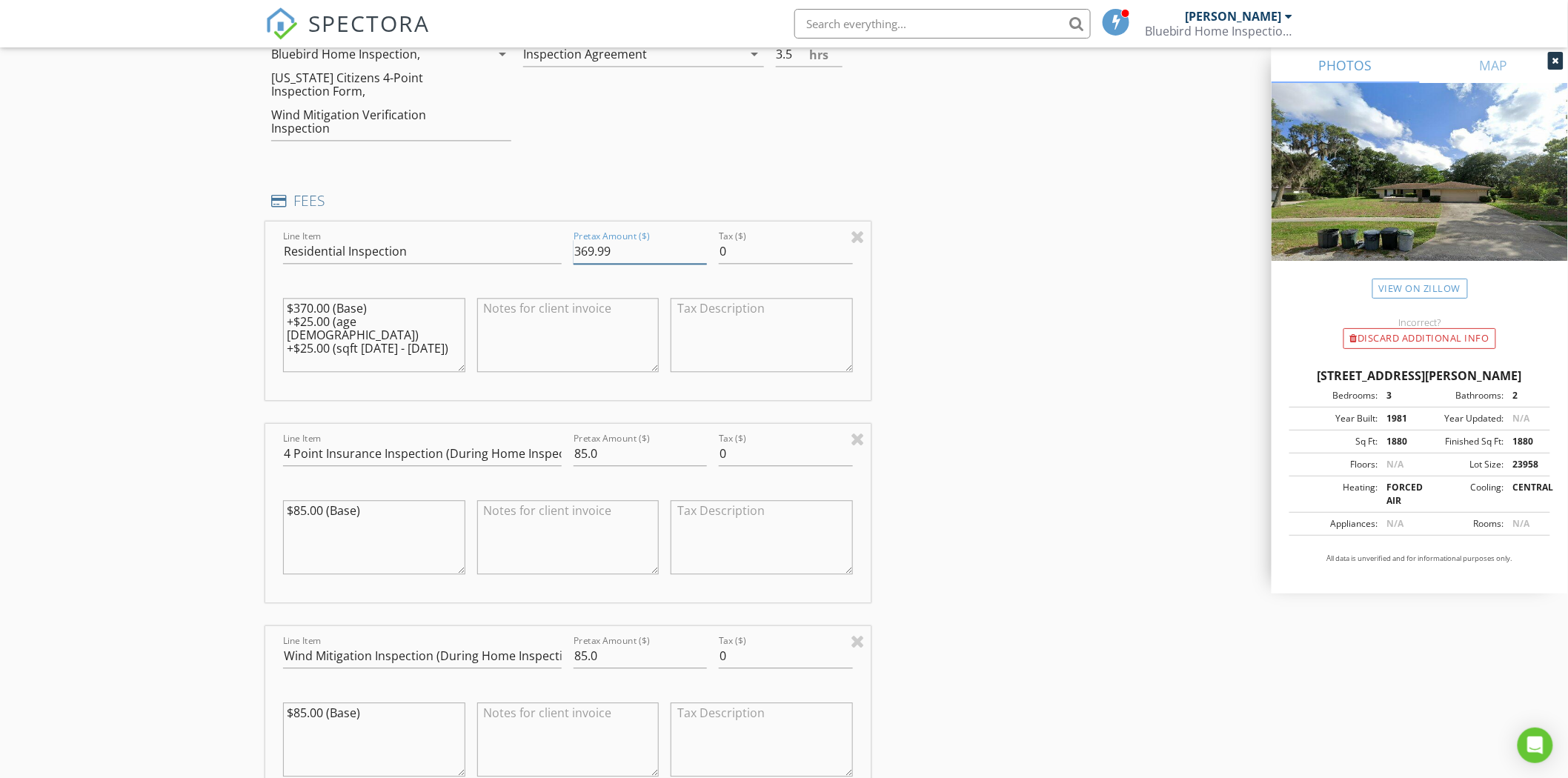
scroll to position [1317, 0]
type input "369.99"
click at [573, 453] on div "Pretax Amount ($) 85.0" at bounding box center [640, 454] width 145 height 51
type input "65.0"
drag, startPoint x: 581, startPoint y: 653, endPoint x: 573, endPoint y: 655, distance: 8.2
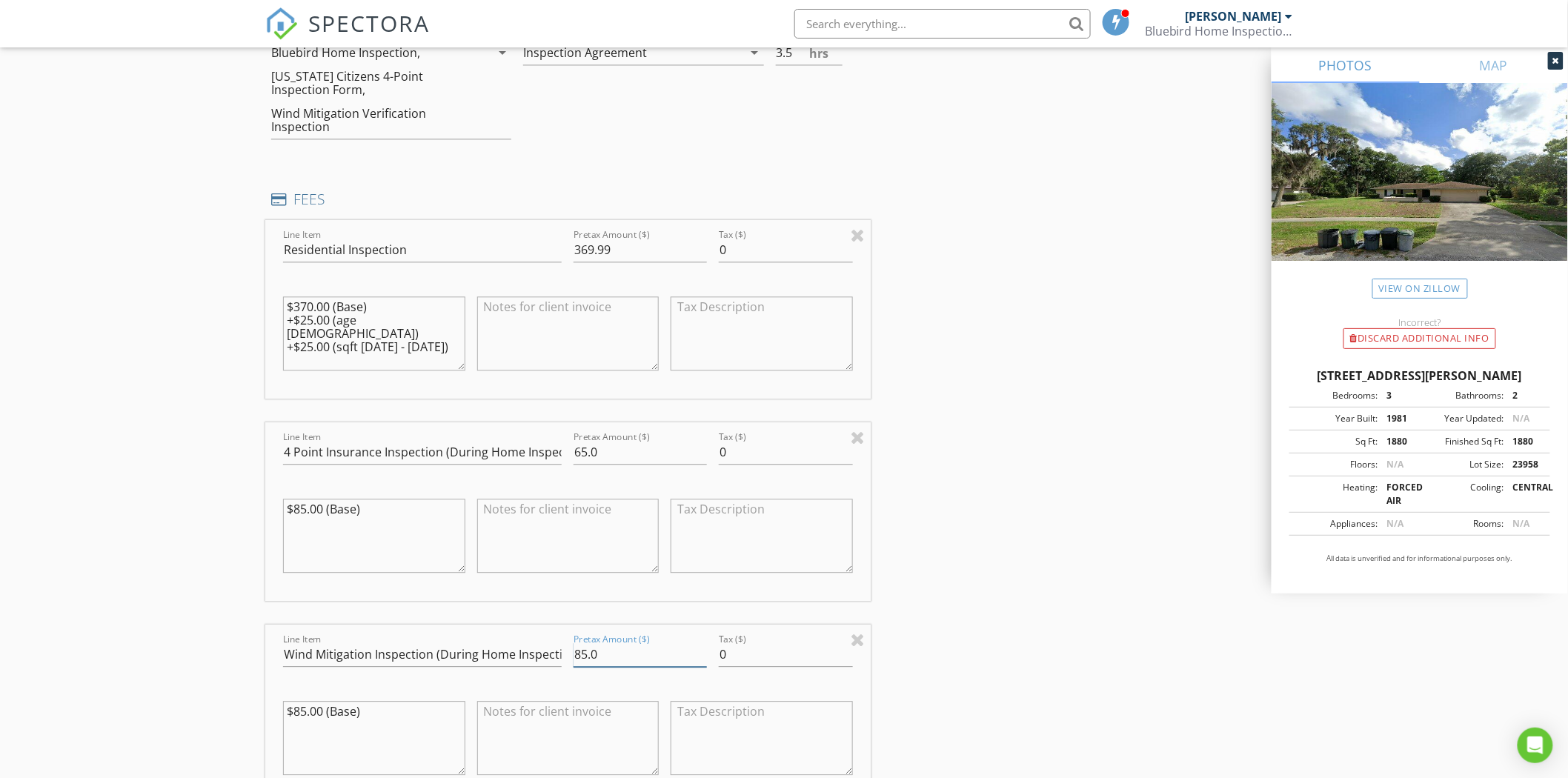
click at [573, 655] on div "Pretax Amount ($) 85.0" at bounding box center [640, 657] width 145 height 51
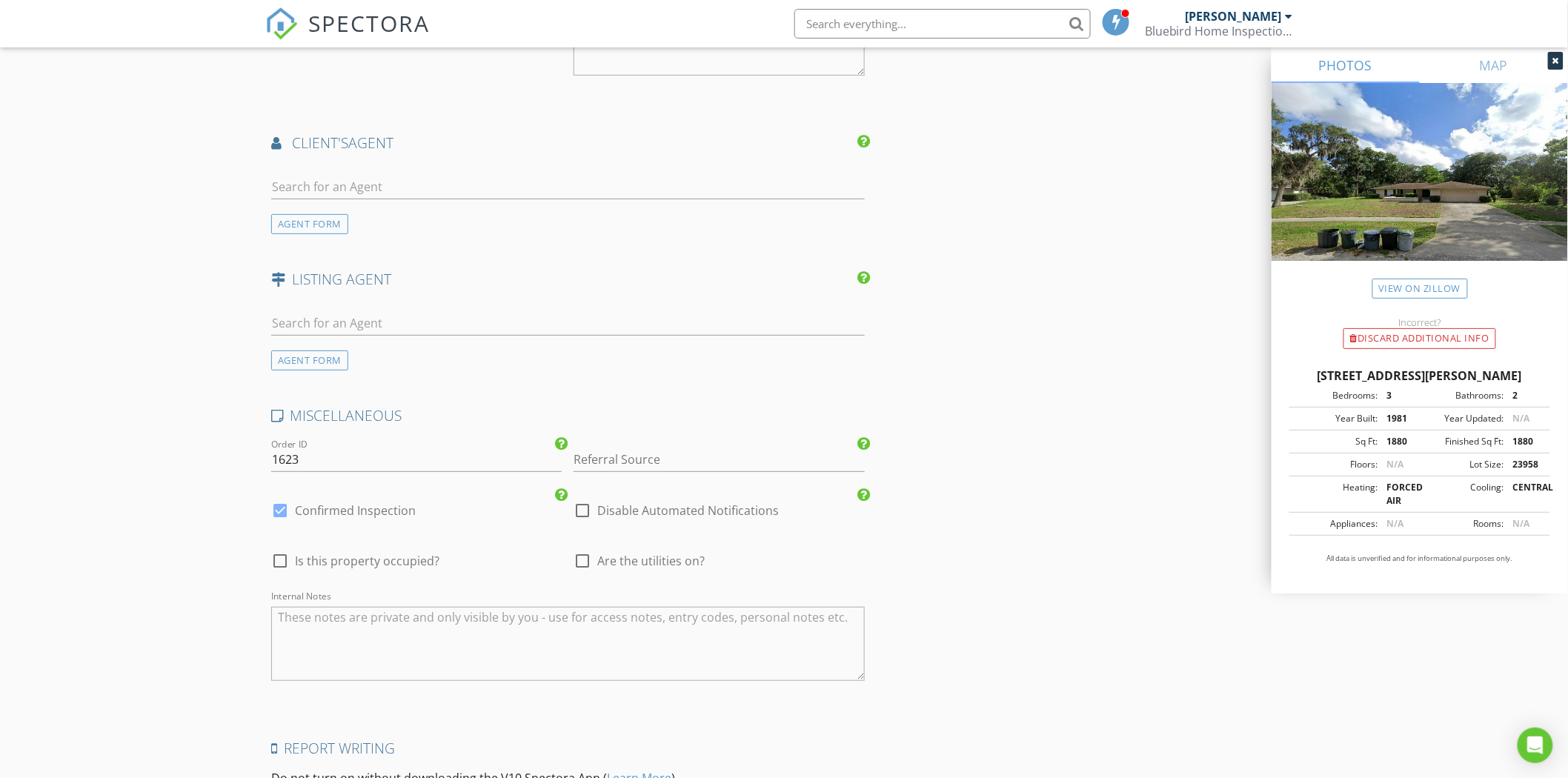
scroll to position [2470, 0]
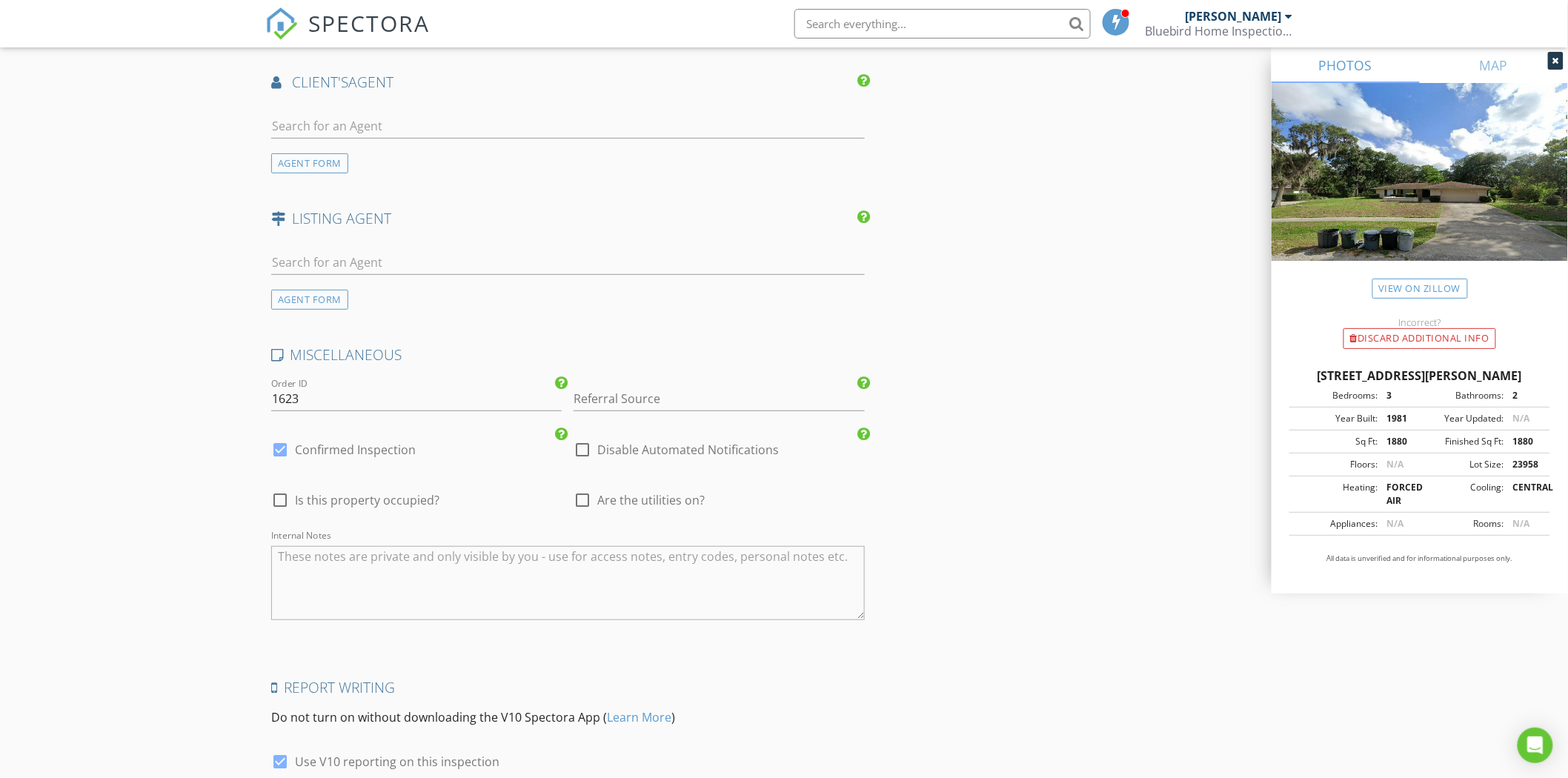
type input "65.0"
click at [287, 500] on div at bounding box center [280, 500] width 26 height 26
checkbox input "true"
click at [582, 498] on div at bounding box center [582, 500] width 26 height 26
checkbox input "true"
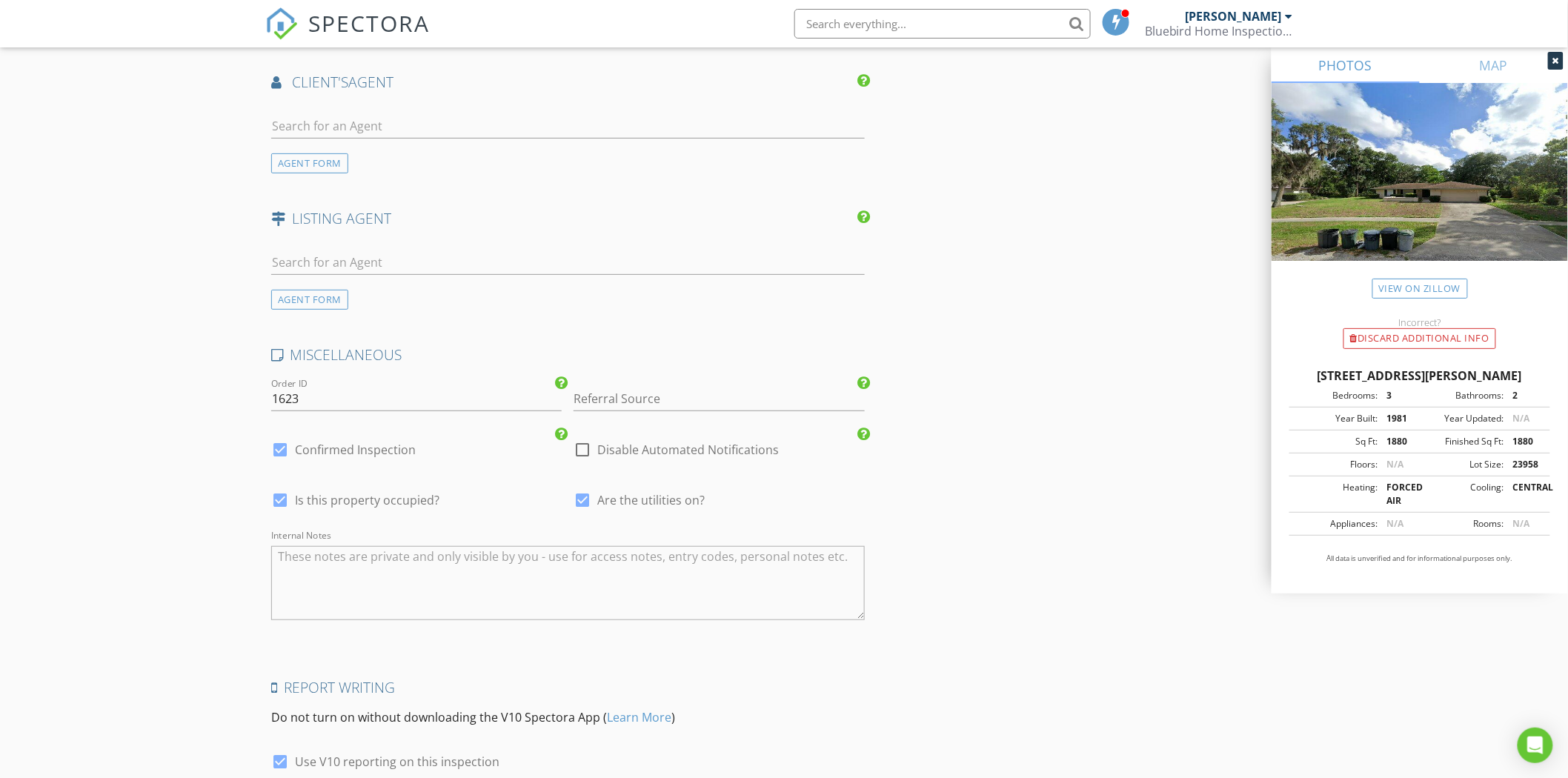
scroll to position [2604, 0]
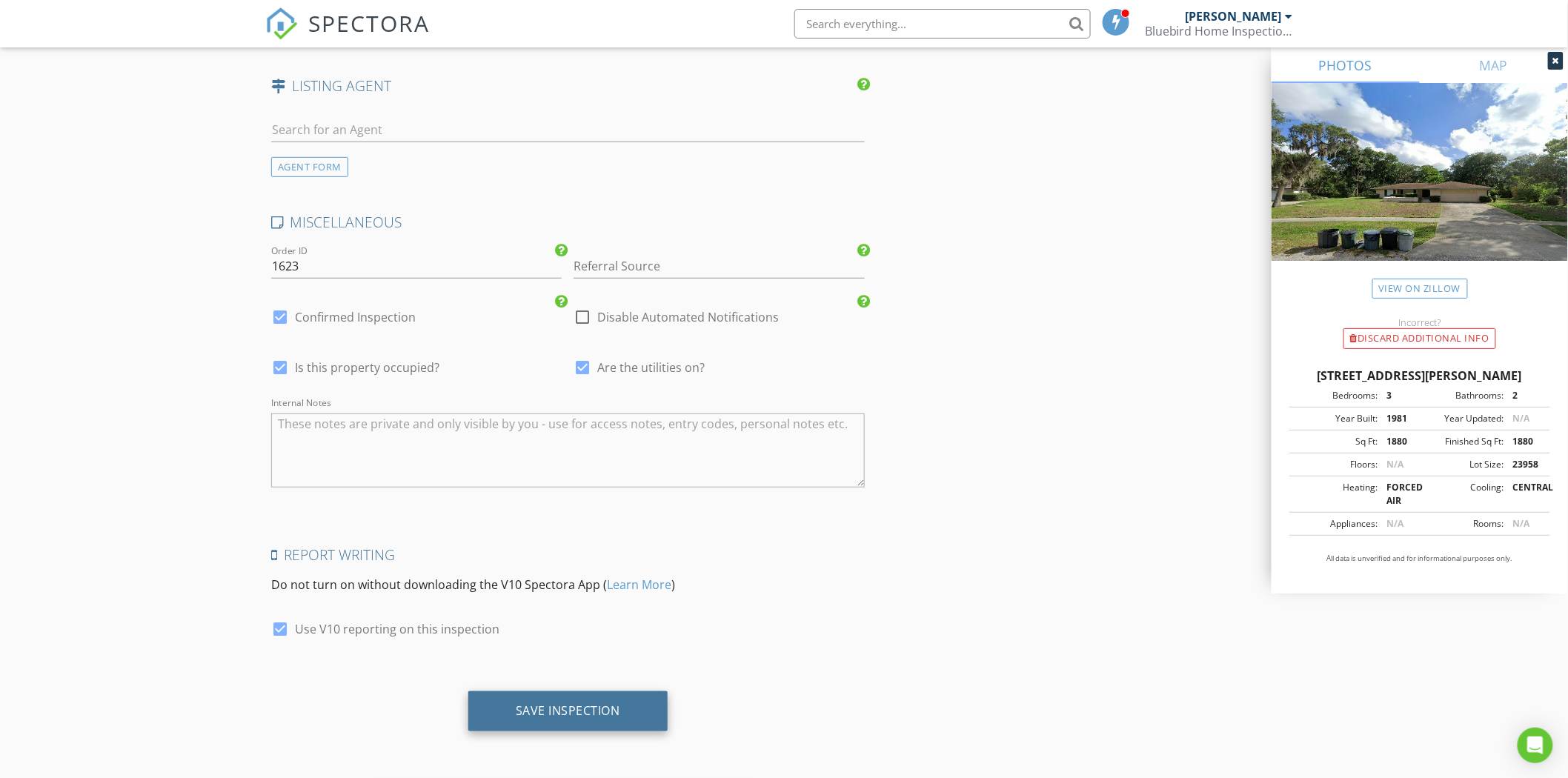
click at [602, 705] on div "Save Inspection" at bounding box center [568, 711] width 104 height 15
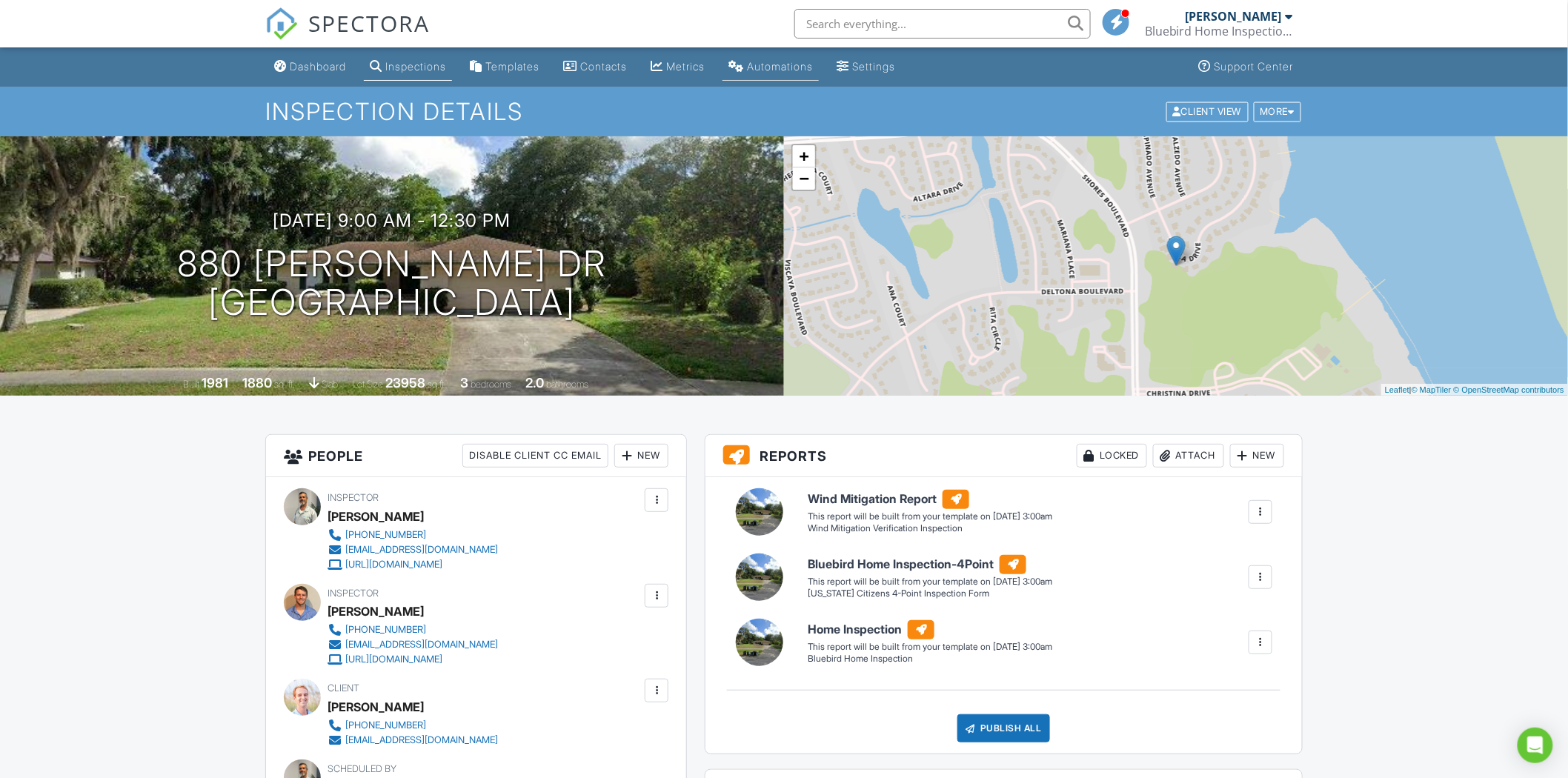
click at [778, 72] on div "Automations" at bounding box center [779, 66] width 66 height 13
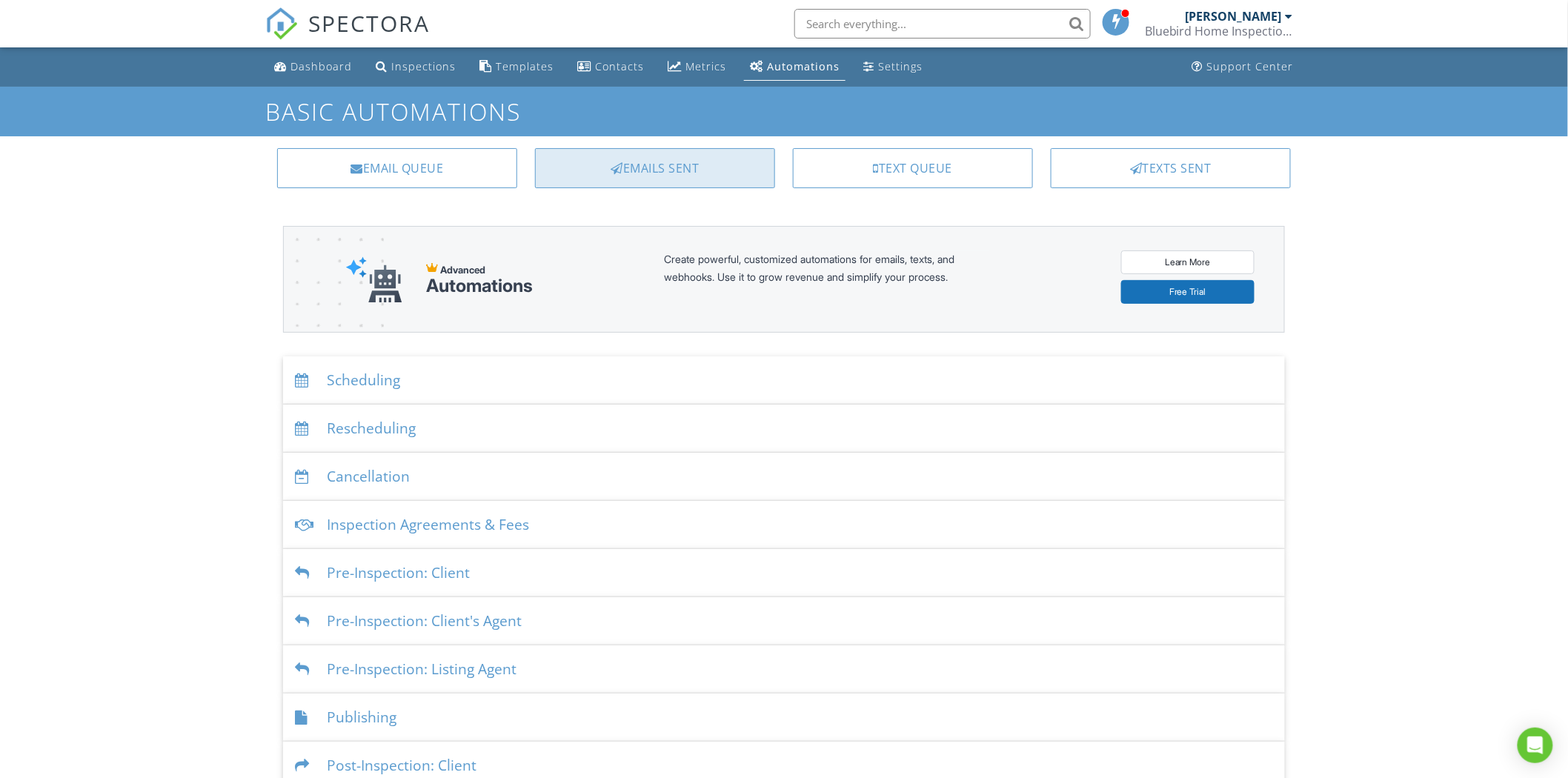
click at [601, 168] on div "Emails Sent" at bounding box center [655, 168] width 240 height 40
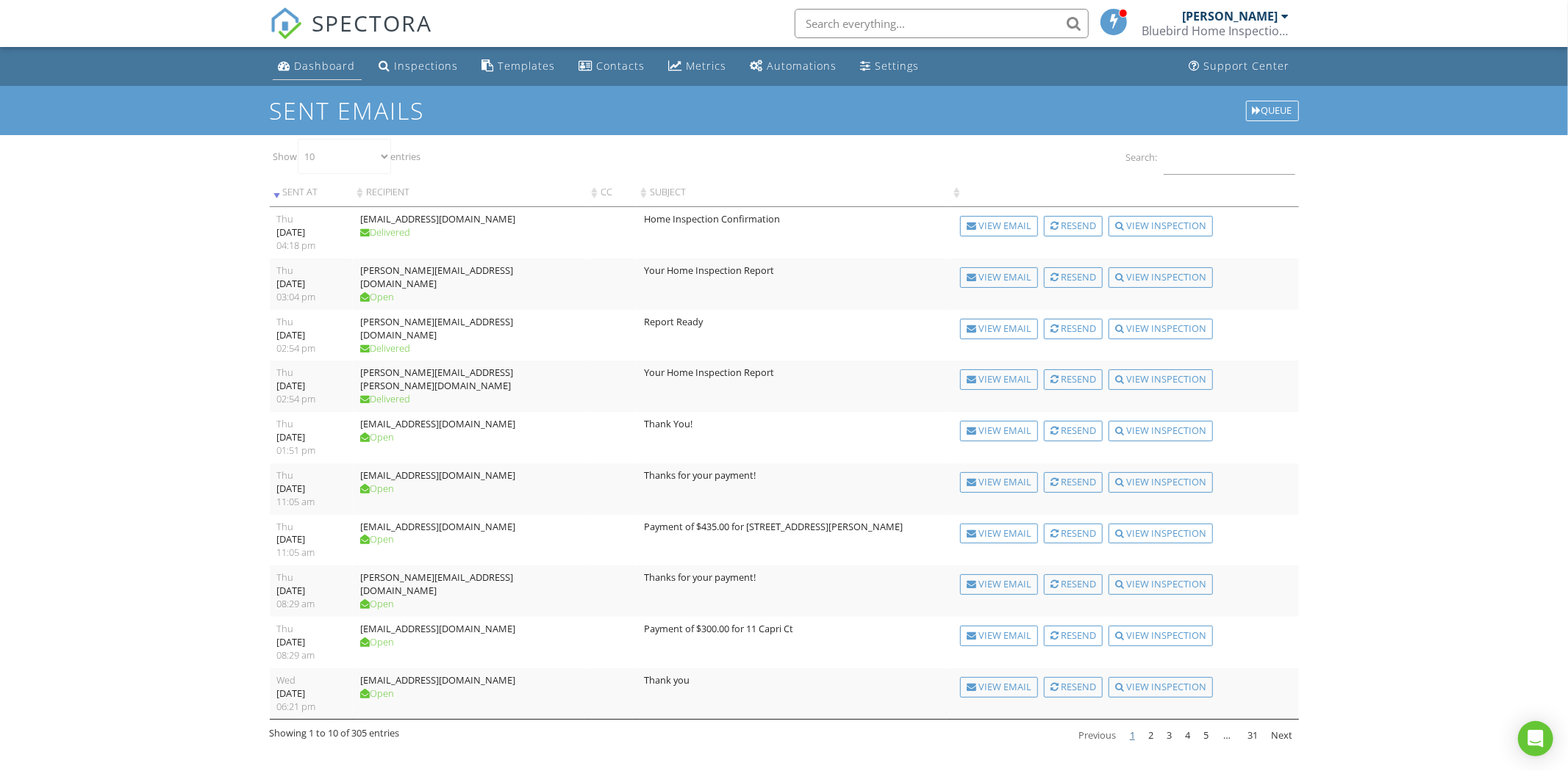
click at [310, 69] on div "Dashboard" at bounding box center [325, 66] width 61 height 14
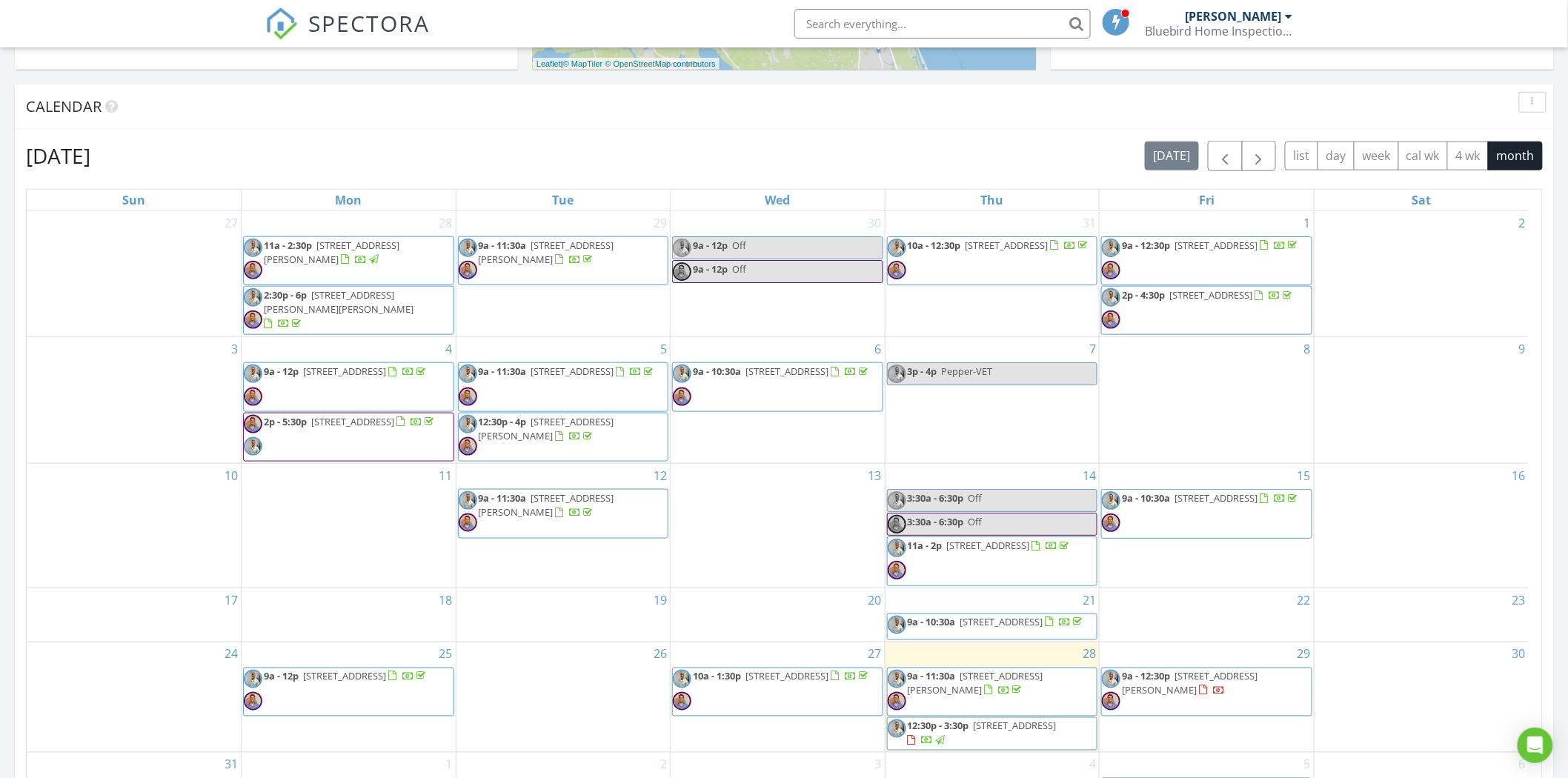
scroll to position [741, 0]
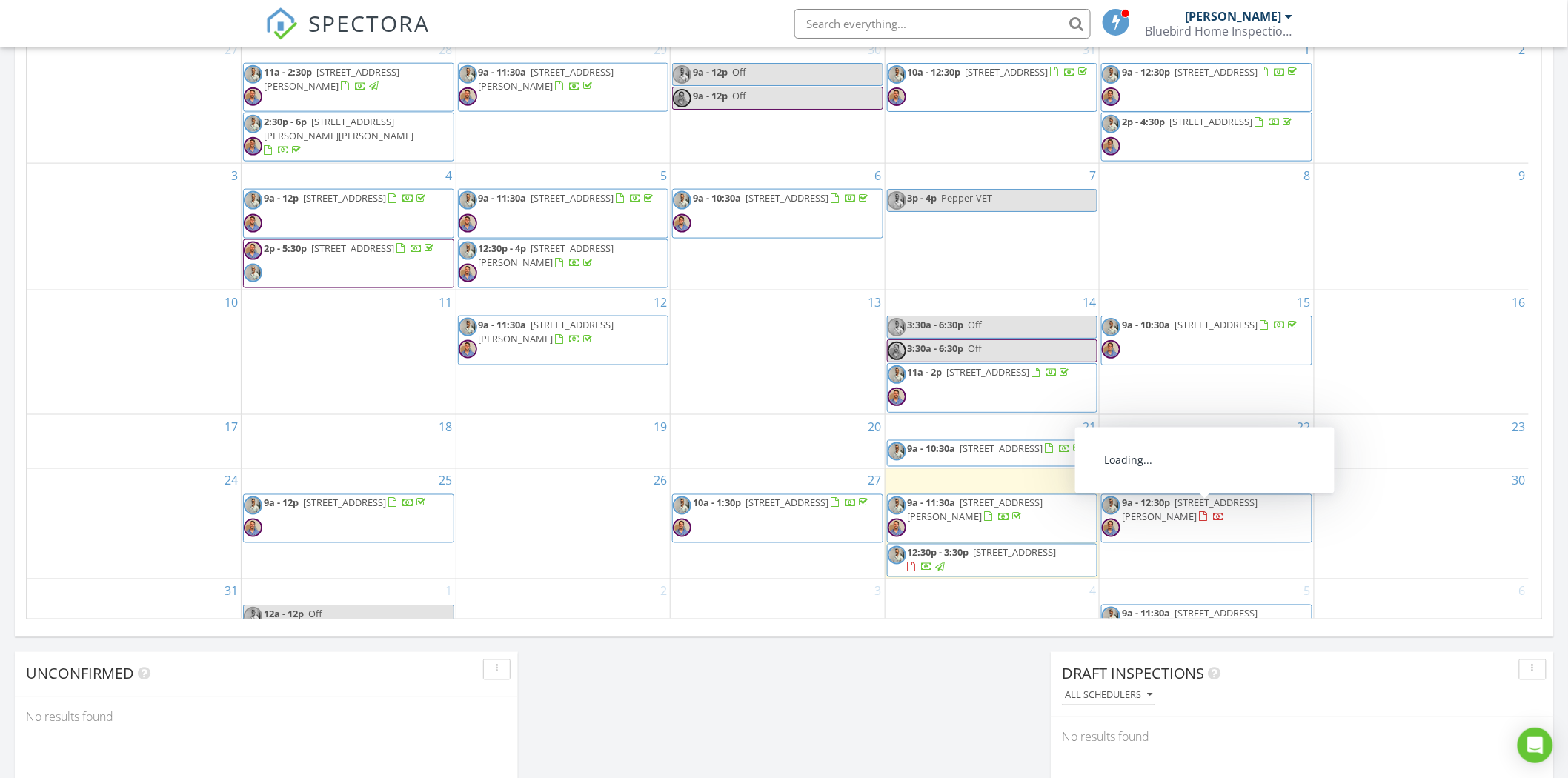
click at [1223, 531] on span "9a - 12:30p 880 Alcala Dr, St. Augustine 32086" at bounding box center [1206, 519] width 210 height 45
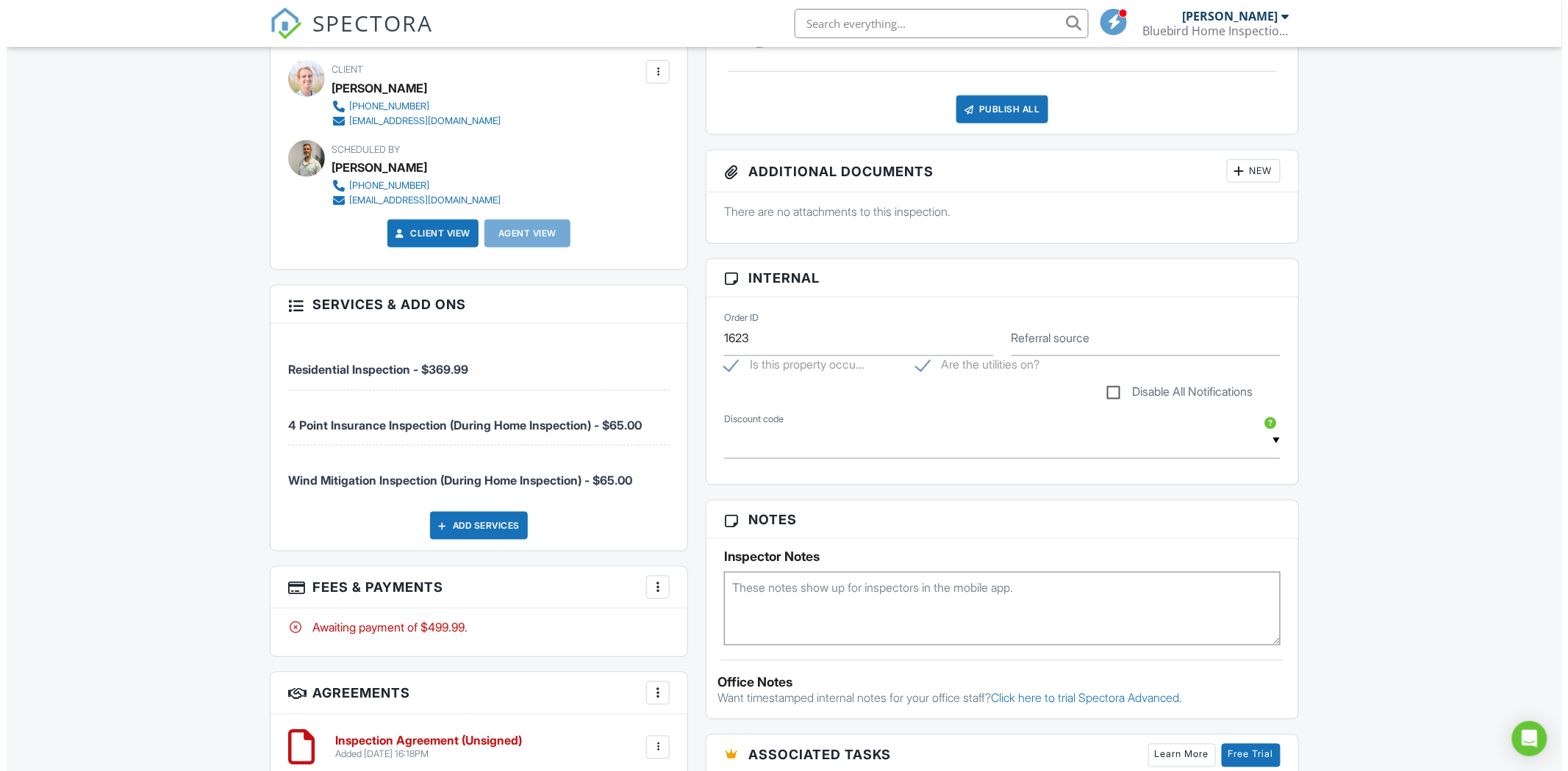
scroll to position [735, 0]
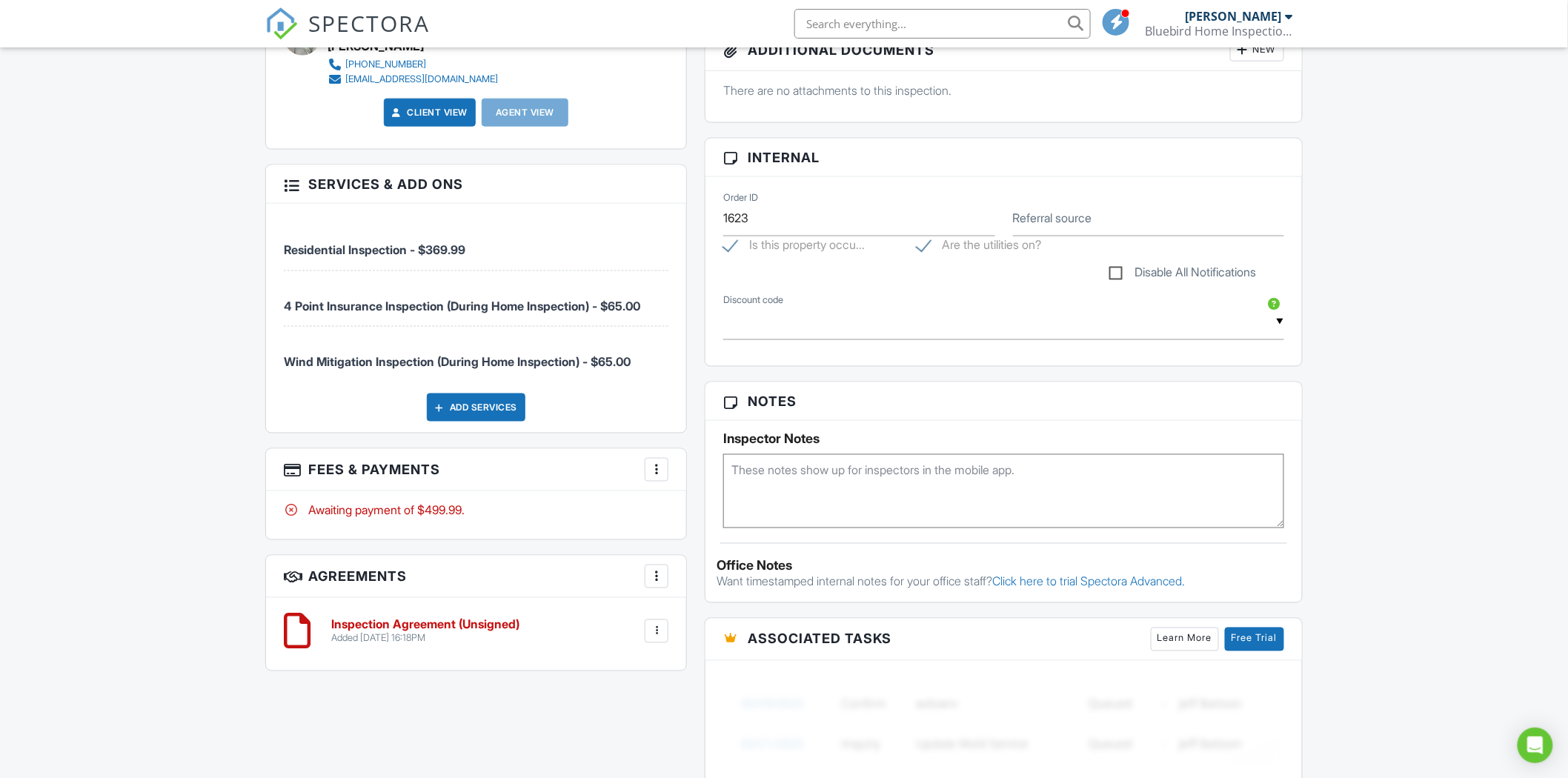
click at [660, 472] on div at bounding box center [656, 470] width 15 height 15
click at [698, 515] on li "Edit Fees & Payments" at bounding box center [731, 515] width 155 height 37
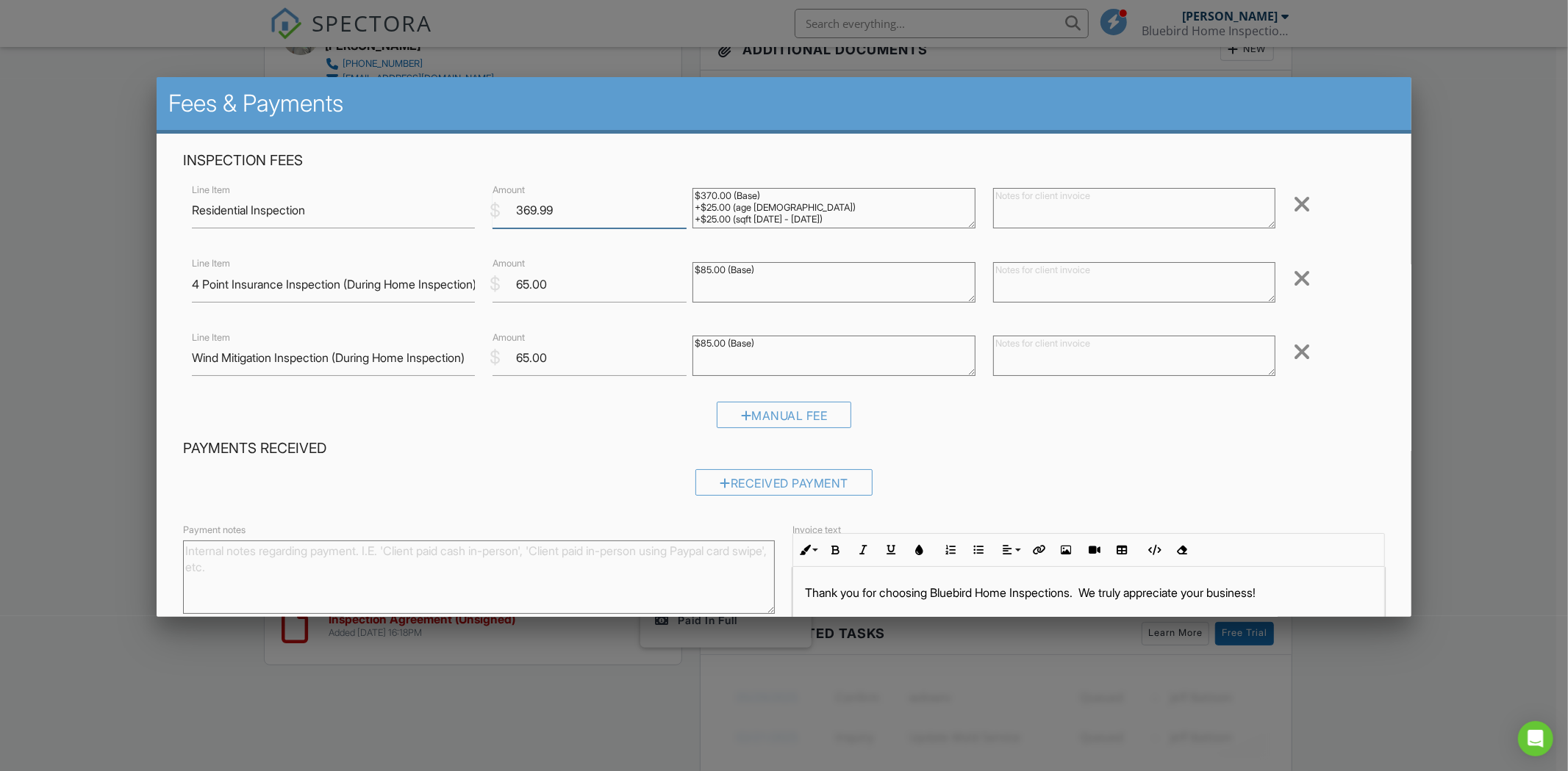
drag, startPoint x: 552, startPoint y: 209, endPoint x: 511, endPoint y: 207, distance: 41.0
click at [511, 207] on input "369.99" at bounding box center [589, 210] width 194 height 36
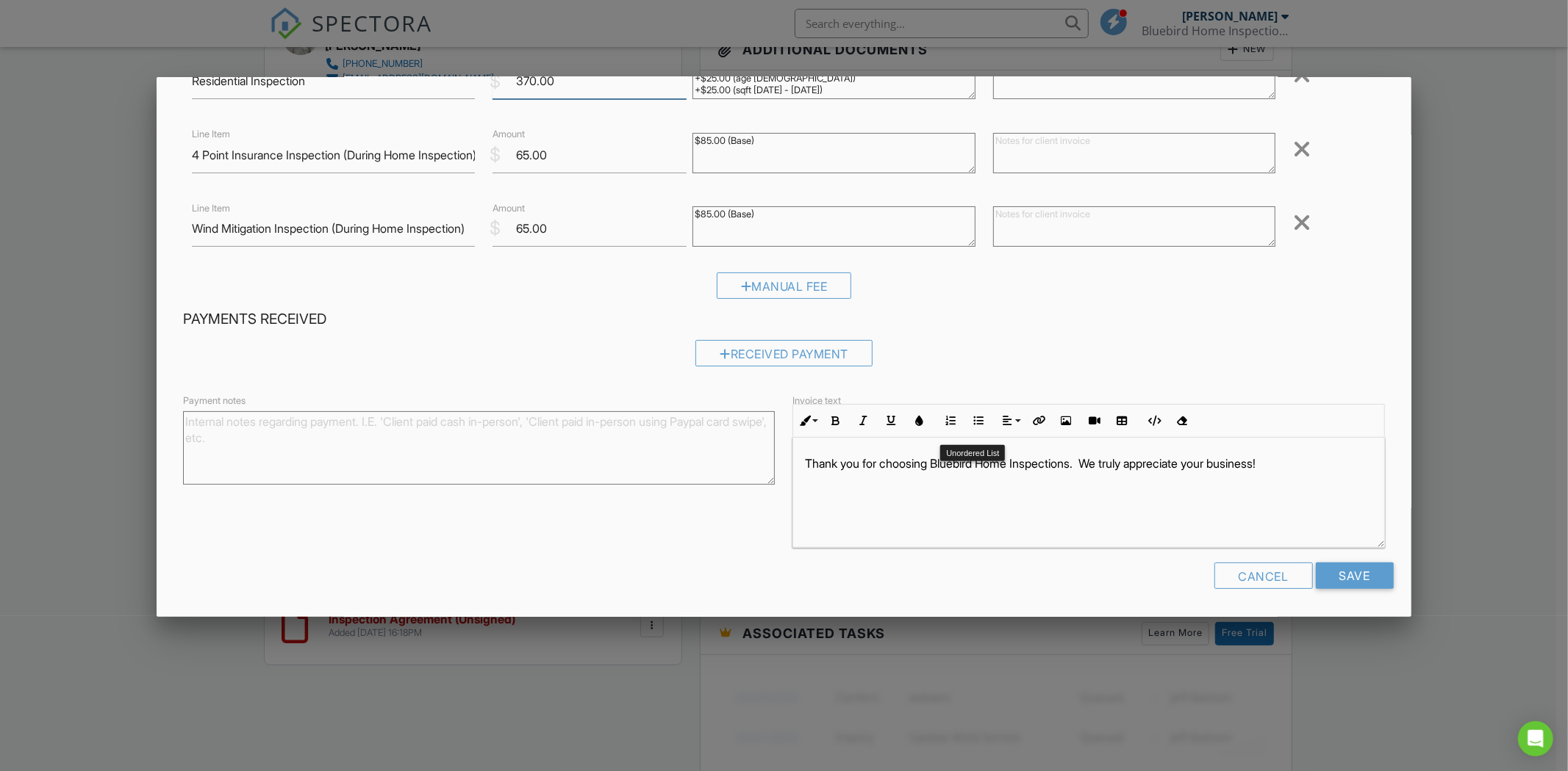
scroll to position [1, 0]
type input "370.00"
click at [1350, 569] on input "Save" at bounding box center [1354, 576] width 78 height 26
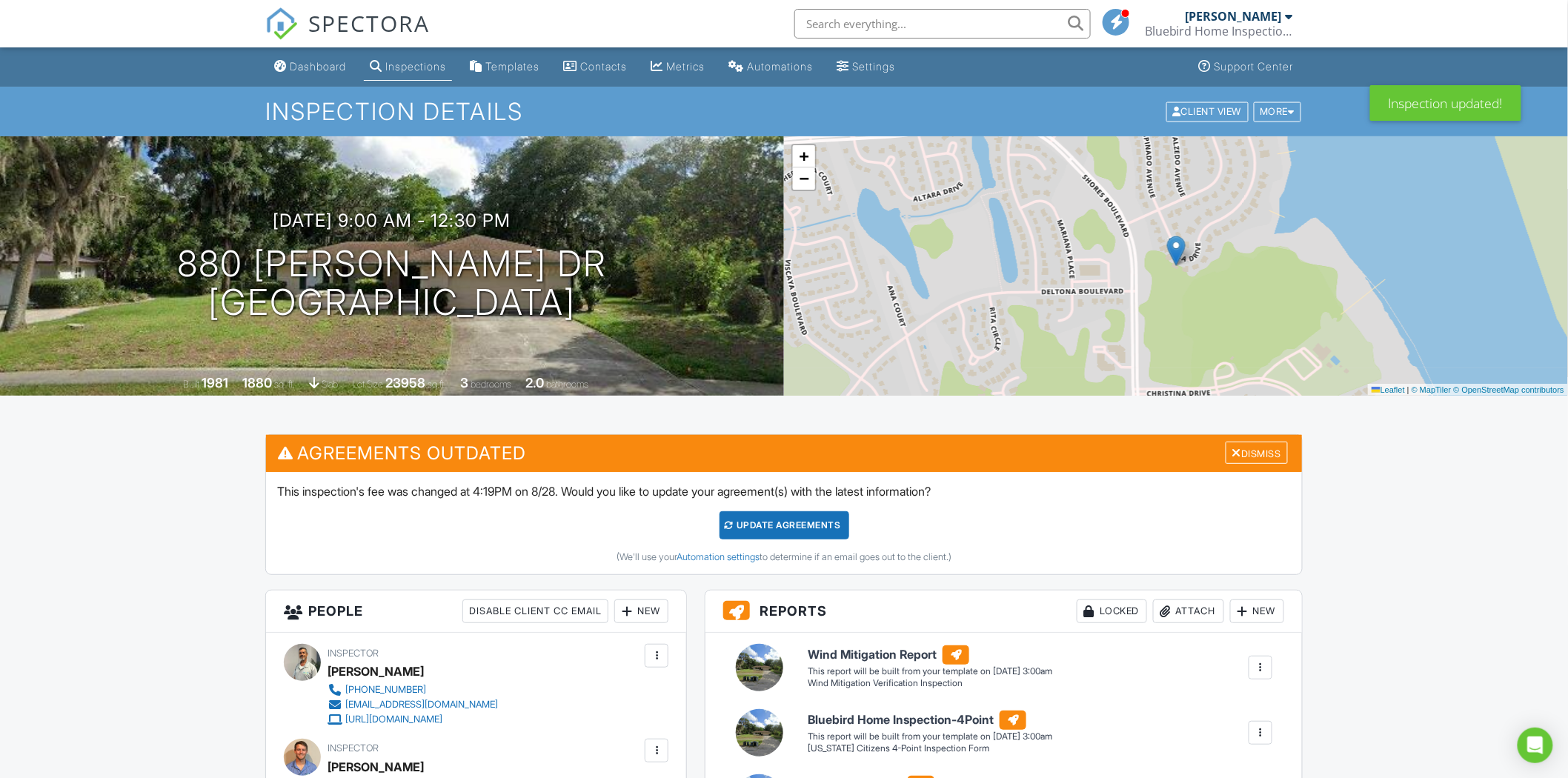
click at [819, 525] on div "Update Agreements" at bounding box center [784, 525] width 130 height 28
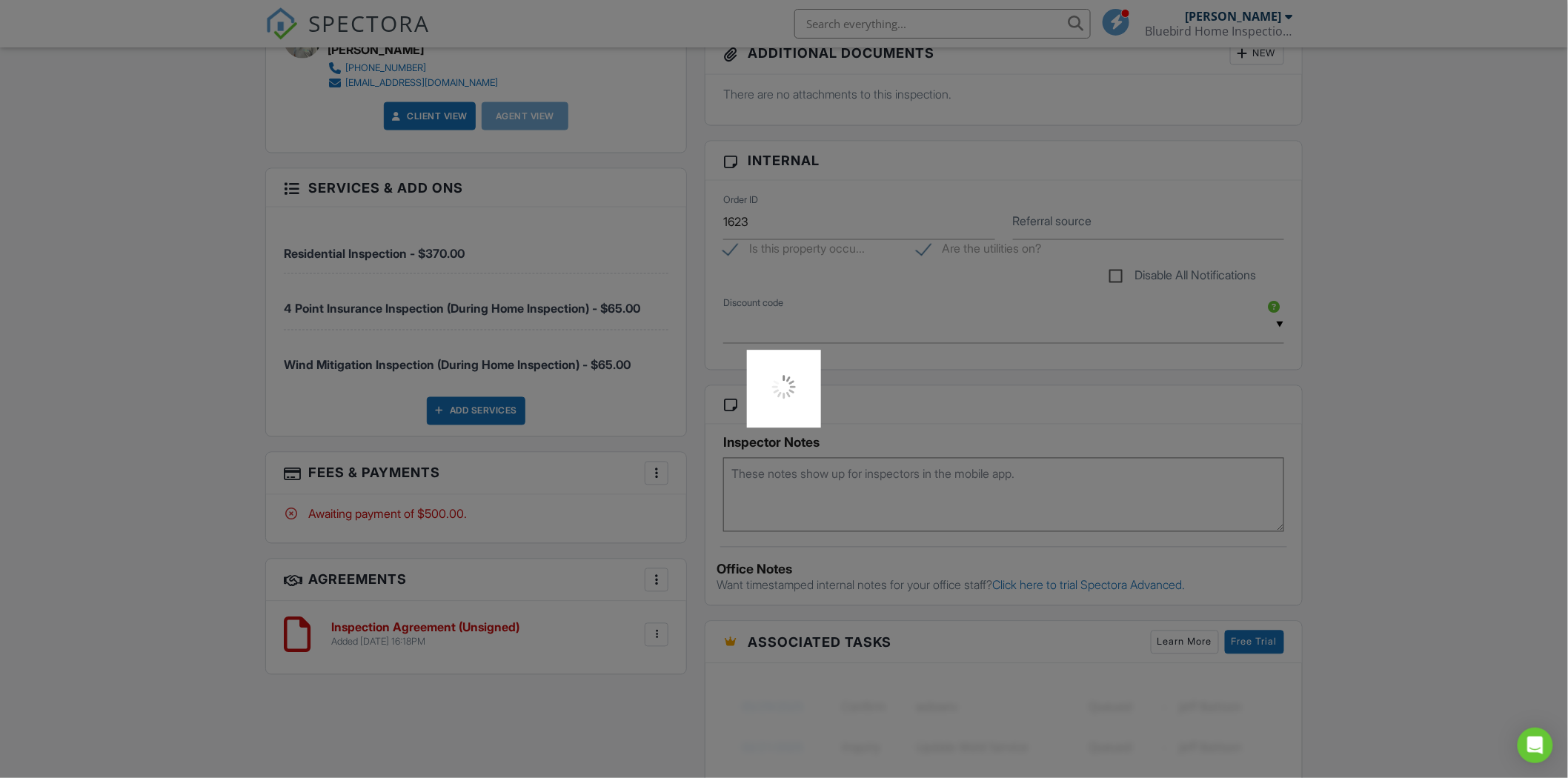
scroll to position [988, 0]
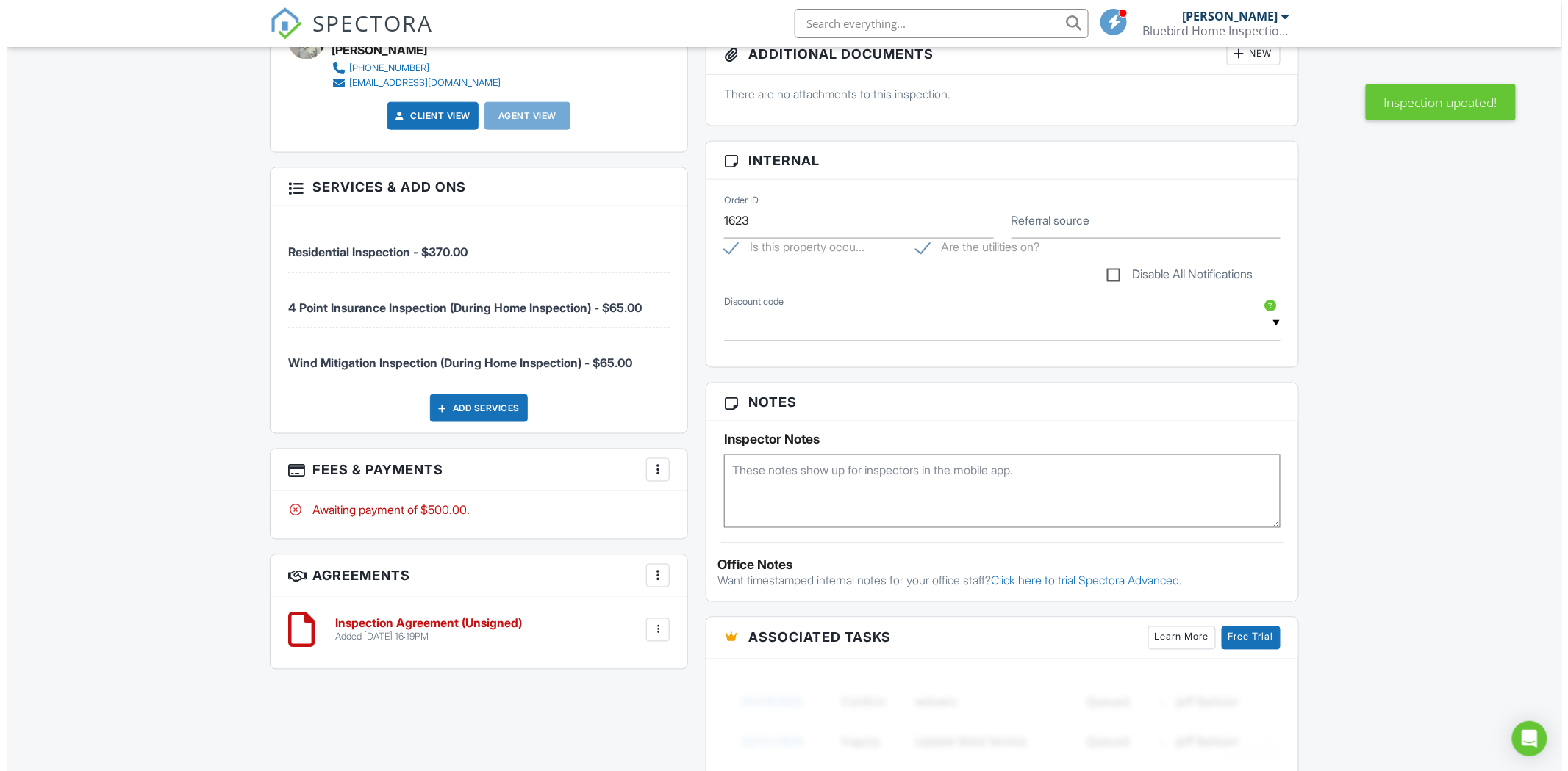
scroll to position [735, 0]
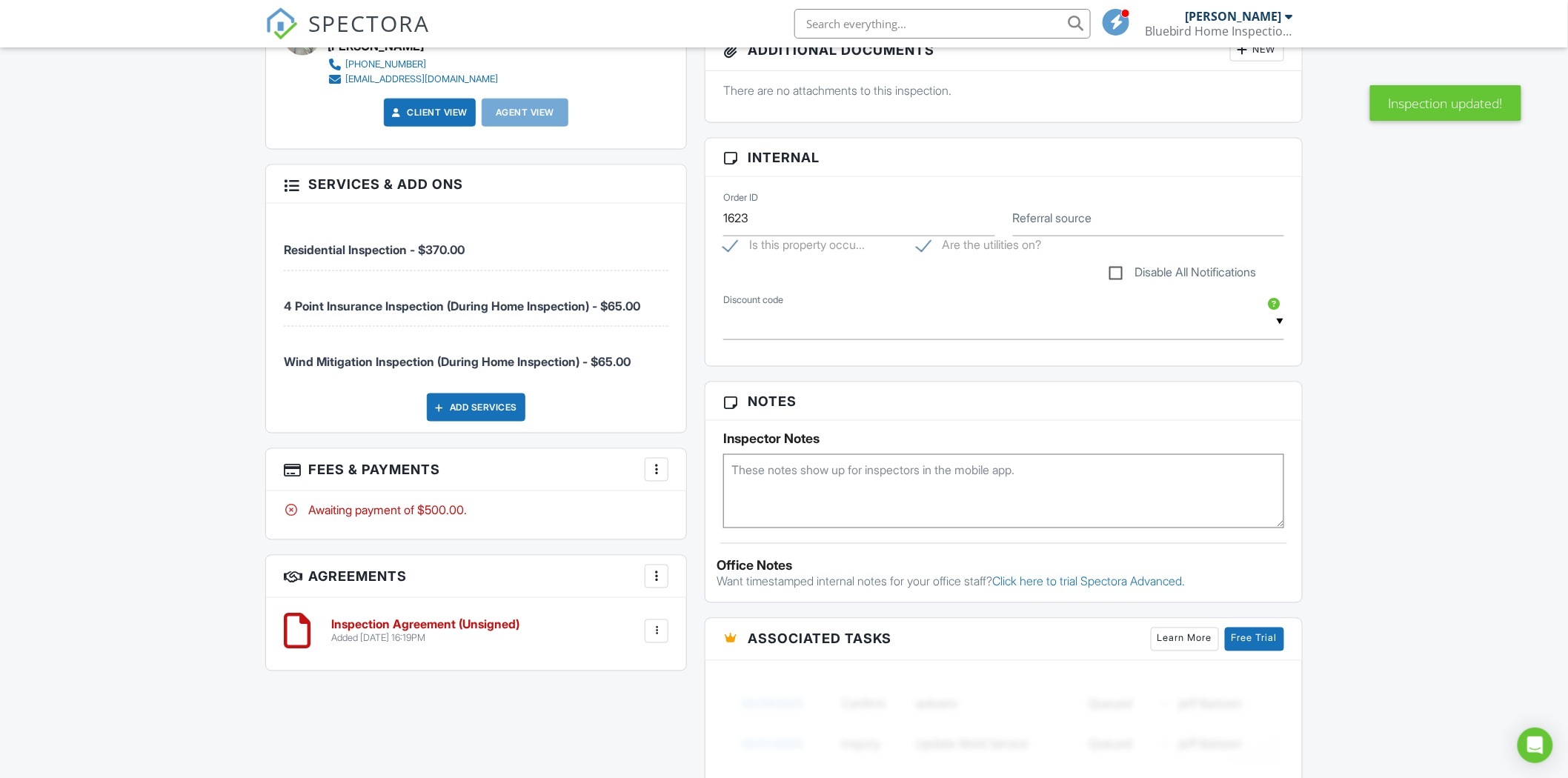
click at [660, 469] on div at bounding box center [656, 470] width 15 height 15
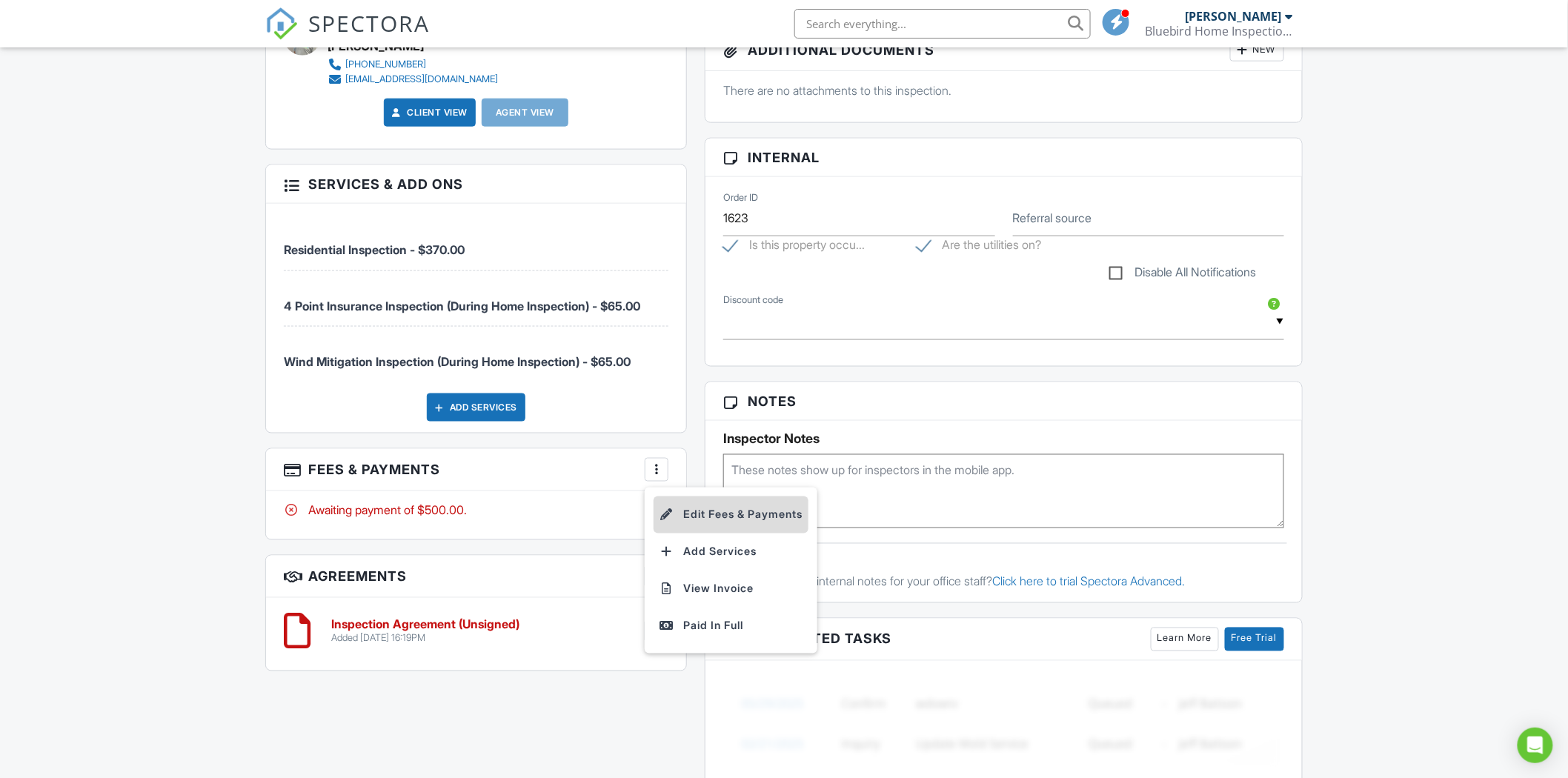
click at [699, 513] on li "Edit Fees & Payments" at bounding box center [731, 515] width 155 height 37
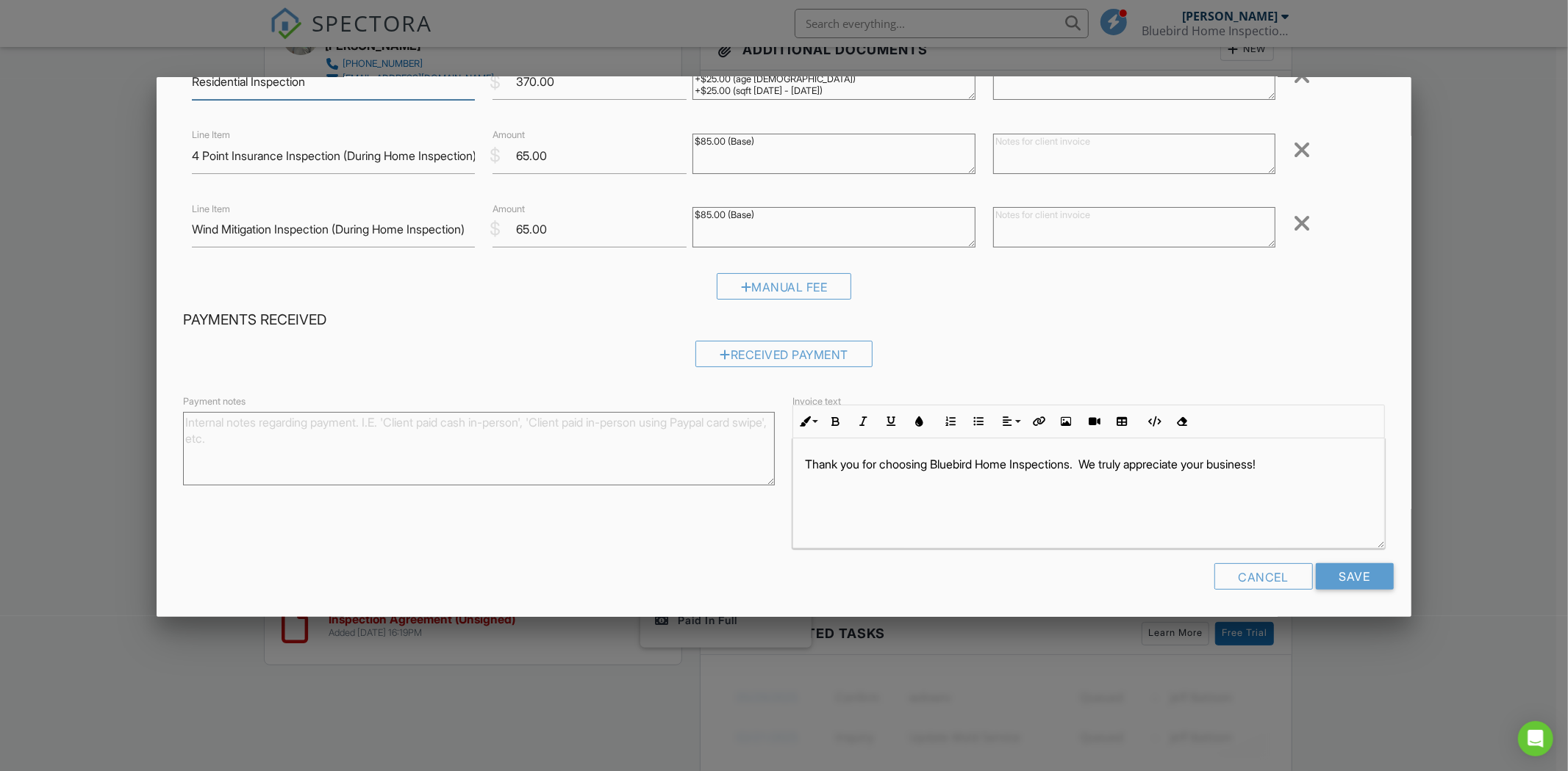
scroll to position [130, 0]
click at [1335, 584] on input "Save" at bounding box center [1354, 576] width 78 height 26
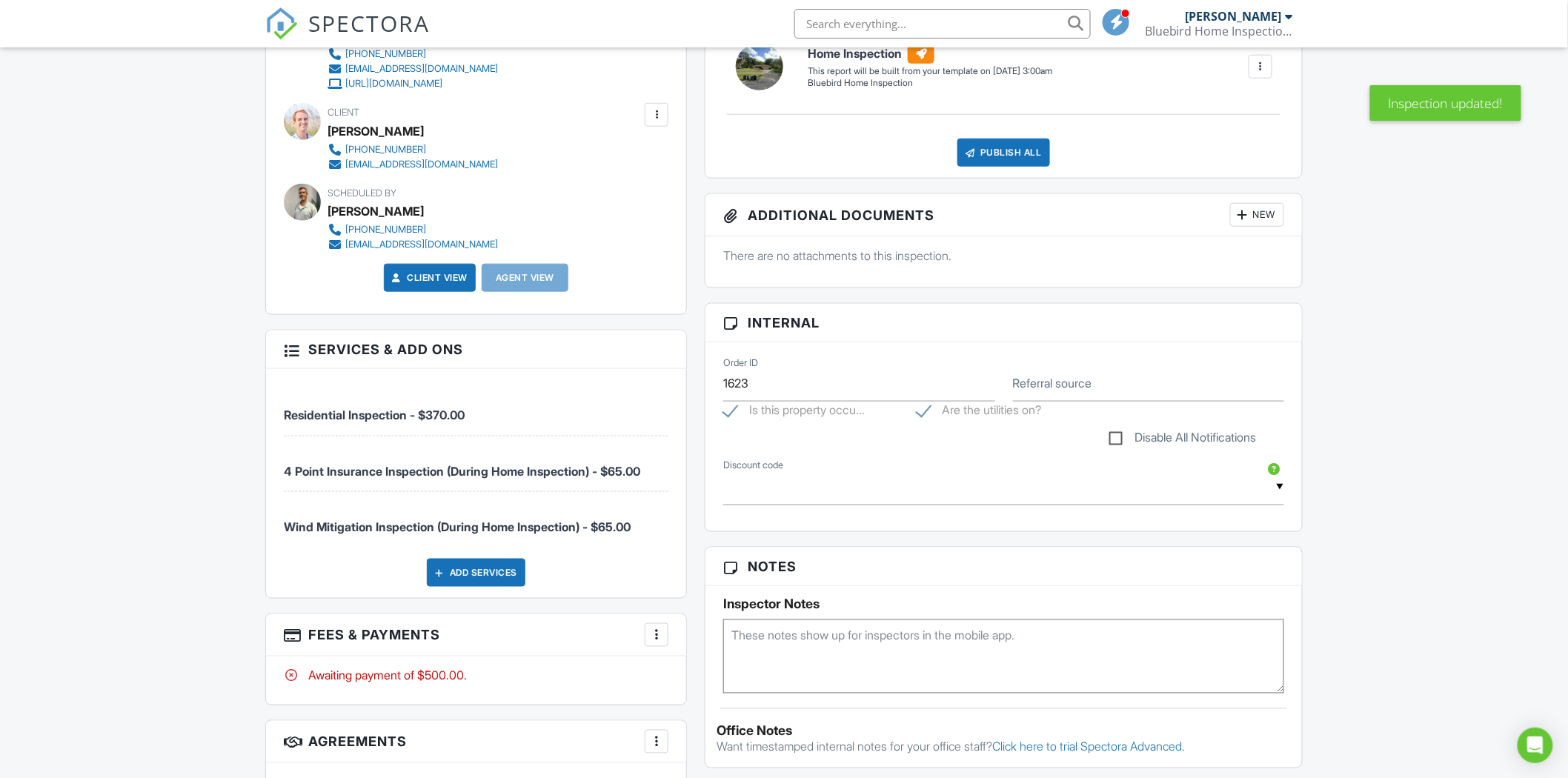
scroll to position [164, 0]
